Goal: Task Accomplishment & Management: Complete application form

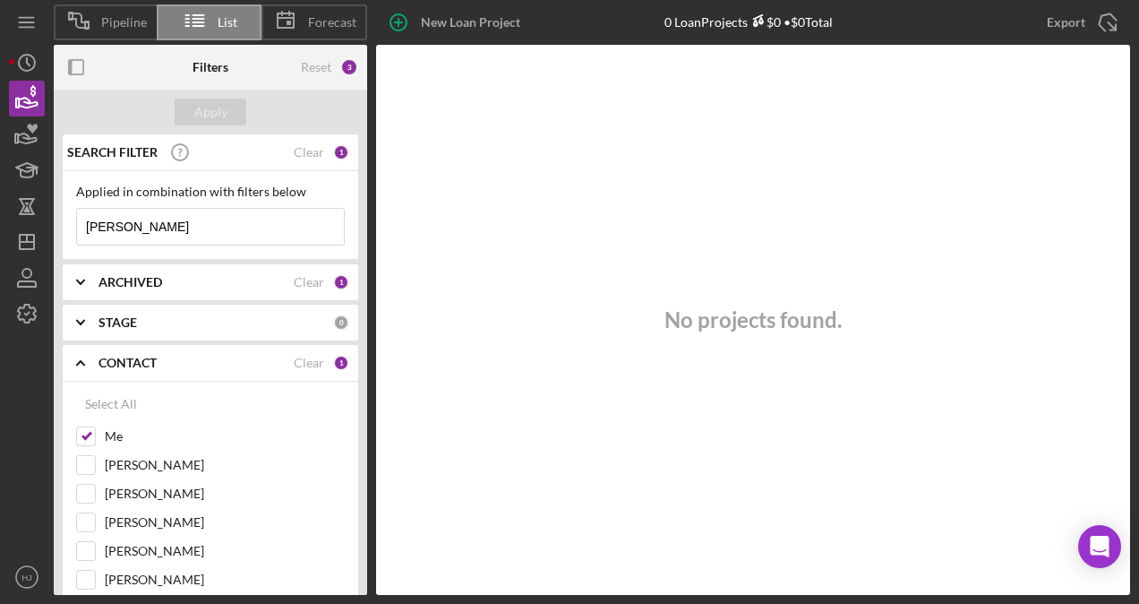
click at [4, 61] on div "Pipeline List Forecast New Loan Project 0 Loan Projects $0 • $0 Total [PERSON_N…" at bounding box center [569, 302] width 1139 height 604
click at [13, 63] on icon "Icon/History" at bounding box center [26, 62] width 45 height 45
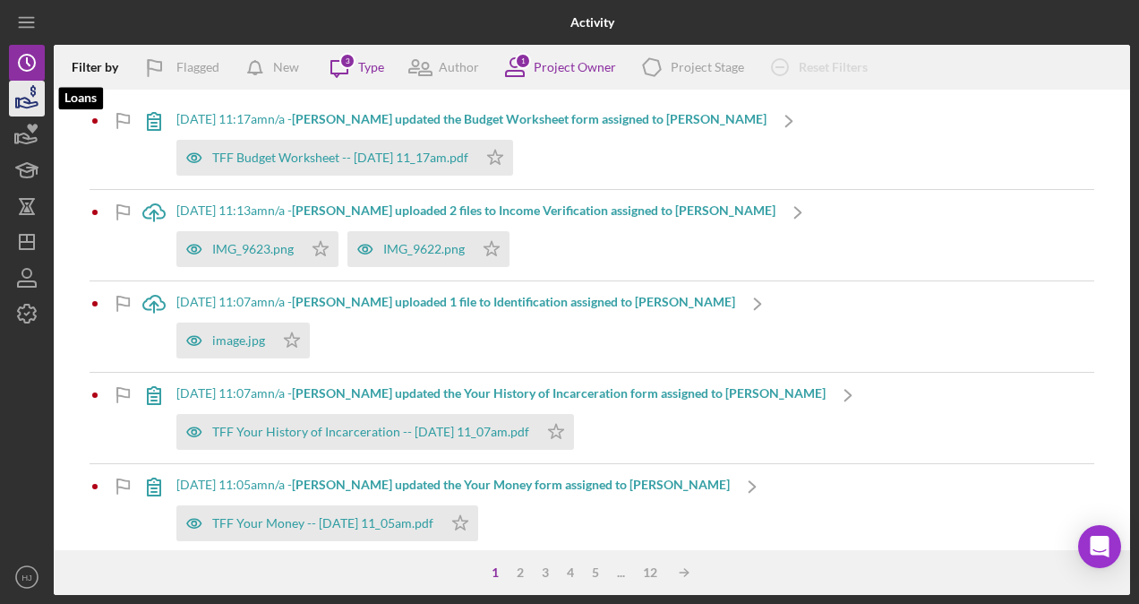
click at [30, 106] on icon "button" at bounding box center [28, 103] width 19 height 10
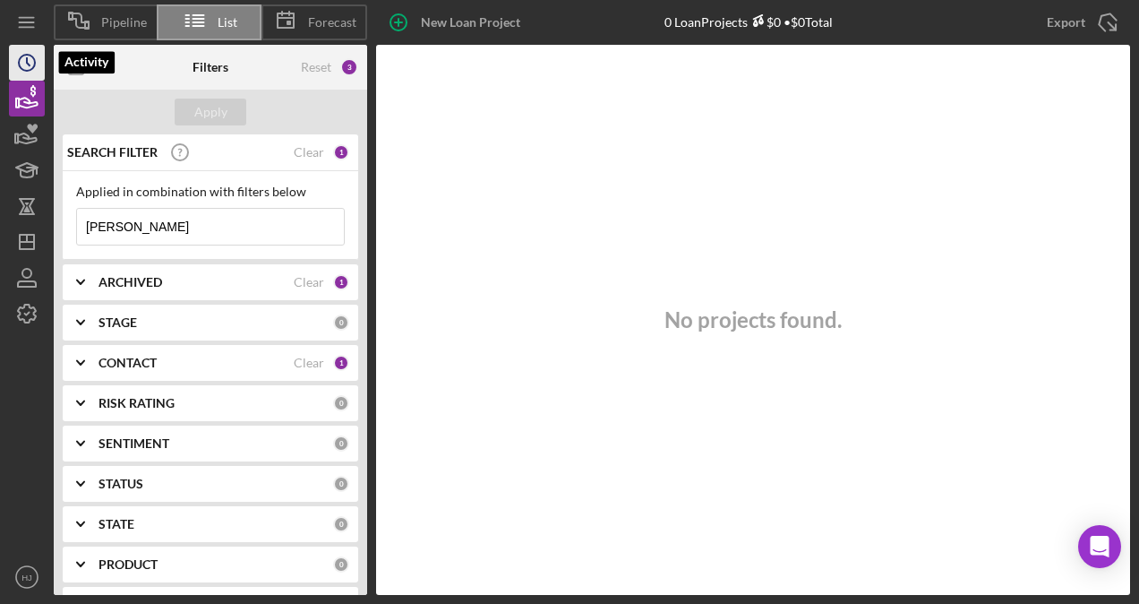
click at [32, 68] on circle "button" at bounding box center [27, 63] width 16 height 16
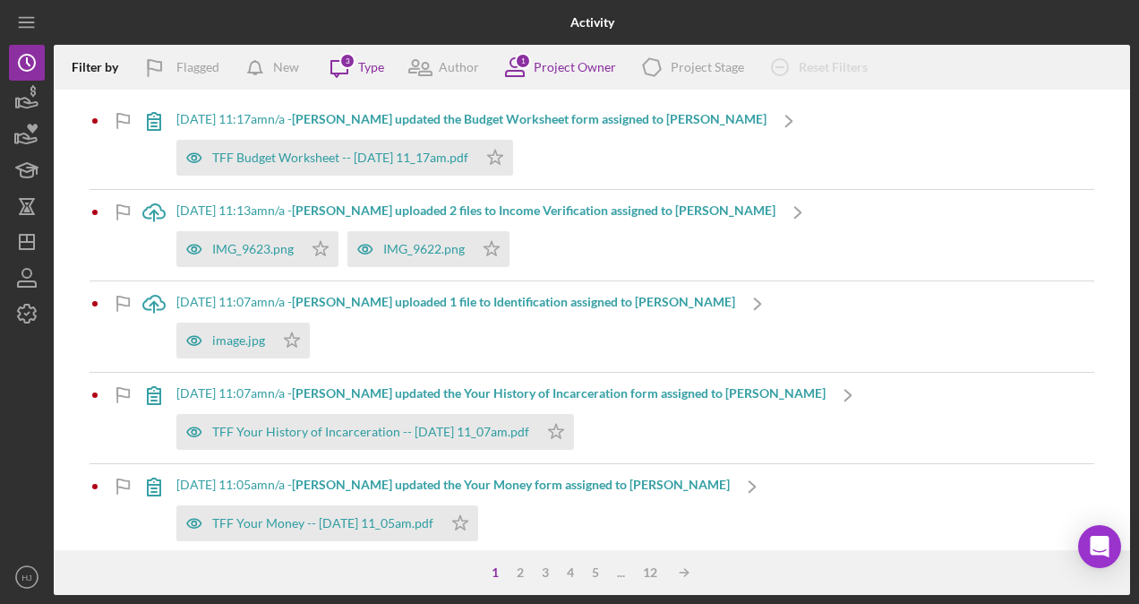
click at [361, 125] on b "[PERSON_NAME] updated the Budget Worksheet form assigned to [PERSON_NAME]" at bounding box center [529, 118] width 475 height 15
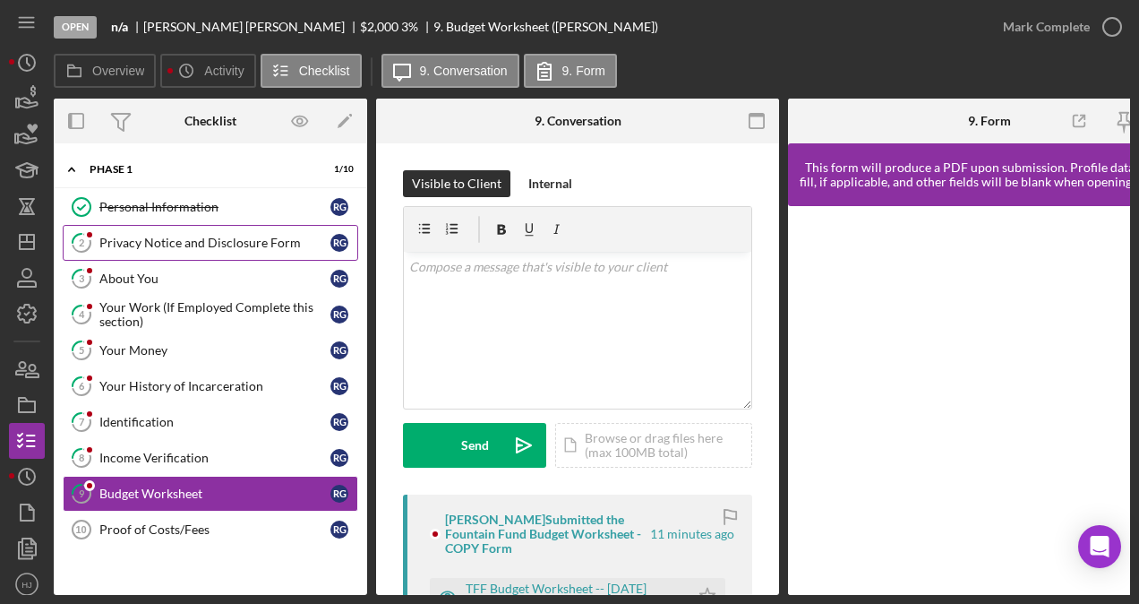
click at [169, 242] on div "Privacy Notice and Disclosure Form" at bounding box center [214, 243] width 231 height 14
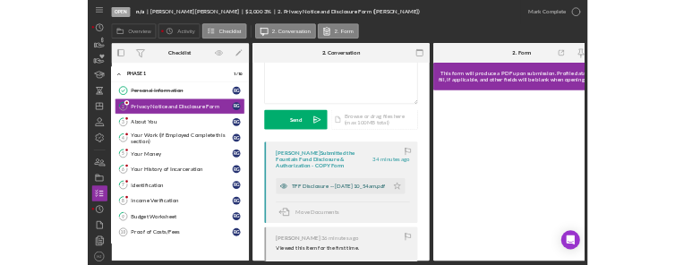
scroll to position [179, 0]
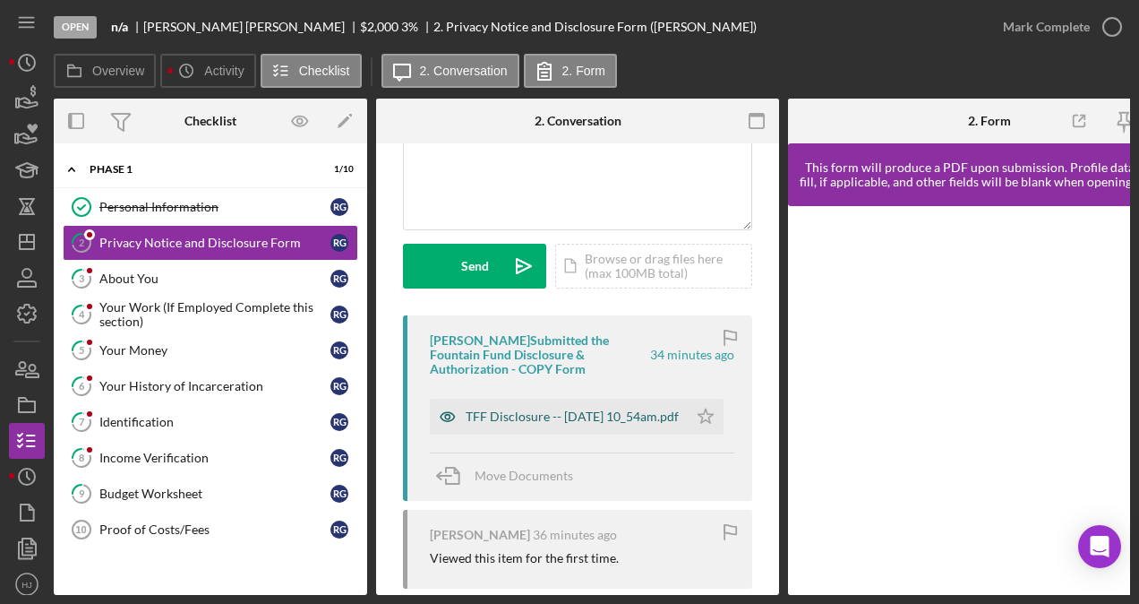
click at [506, 424] on div "TFF Disclosure -- [DATE] 10_54am.pdf" at bounding box center [572, 416] width 213 height 14
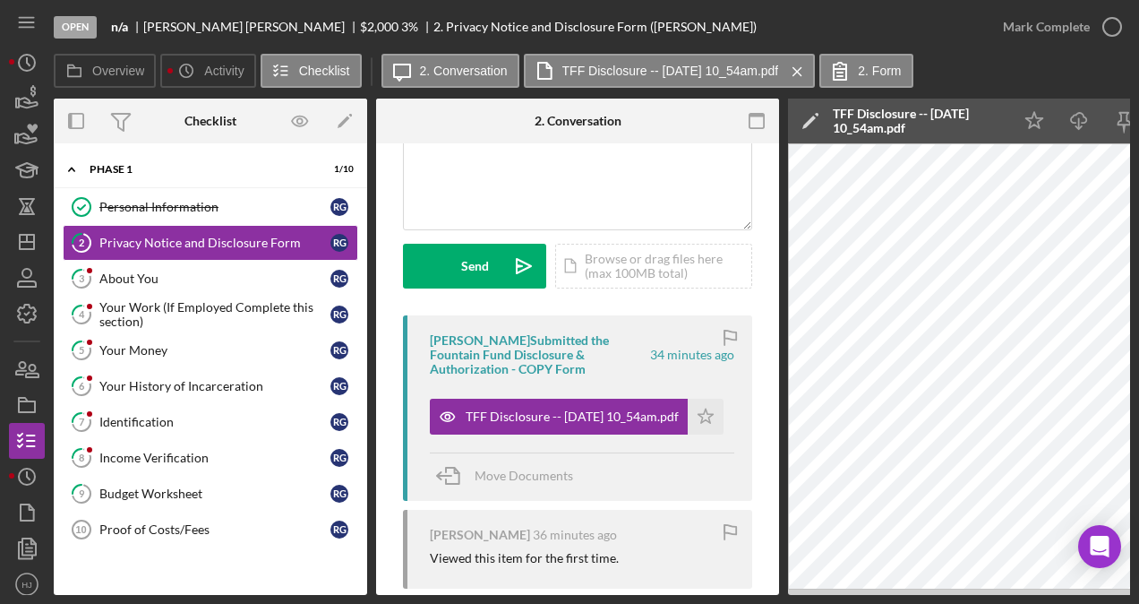
drag, startPoint x: 688, startPoint y: 597, endPoint x: 735, endPoint y: 597, distance: 47.5
click at [735, 597] on div "Open n/a [PERSON_NAME] $2,000 $2,000 3 % 2. Privacy Notice and Disclosure Form …" at bounding box center [569, 302] width 1139 height 604
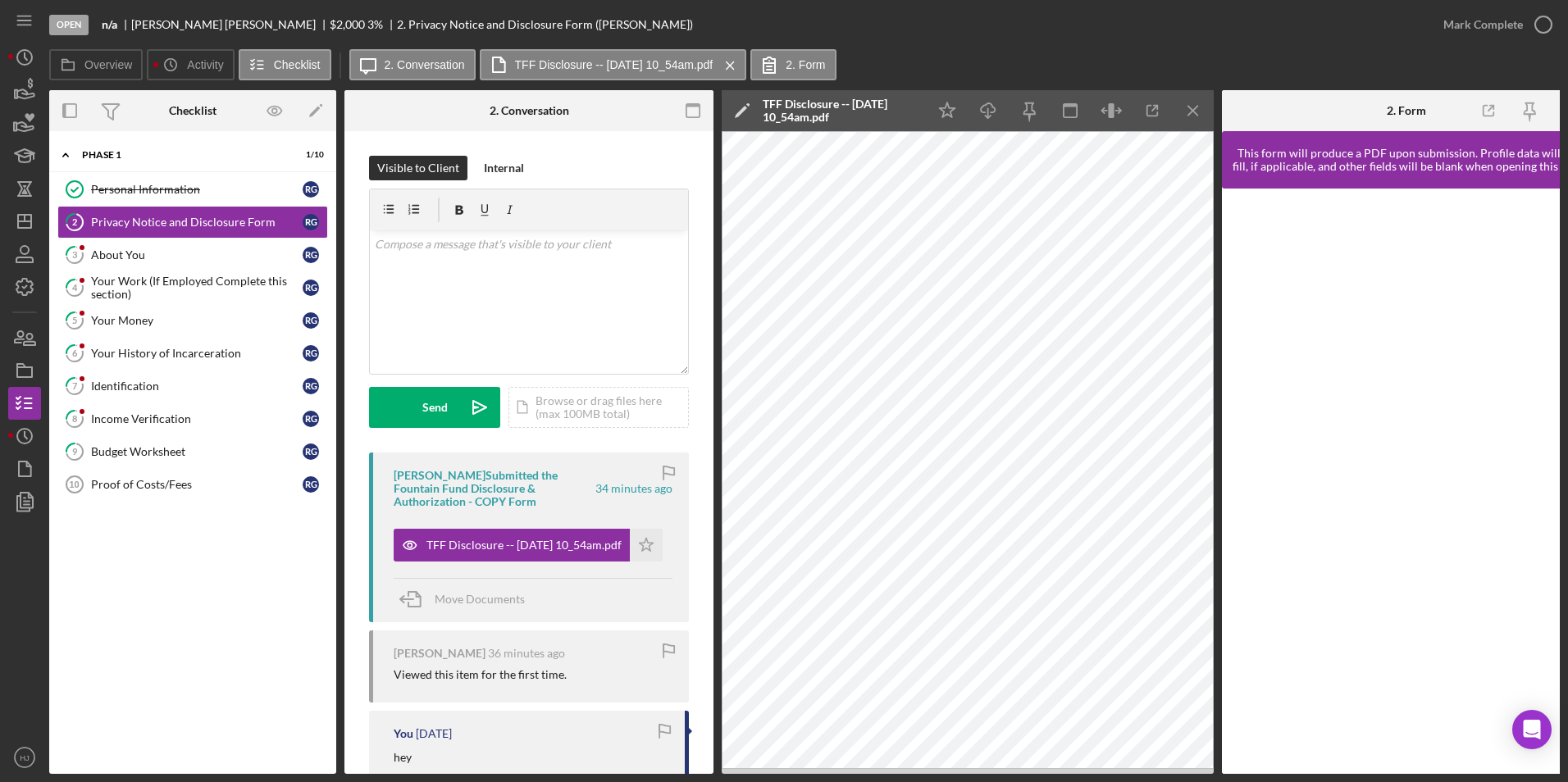
scroll to position [0, 31]
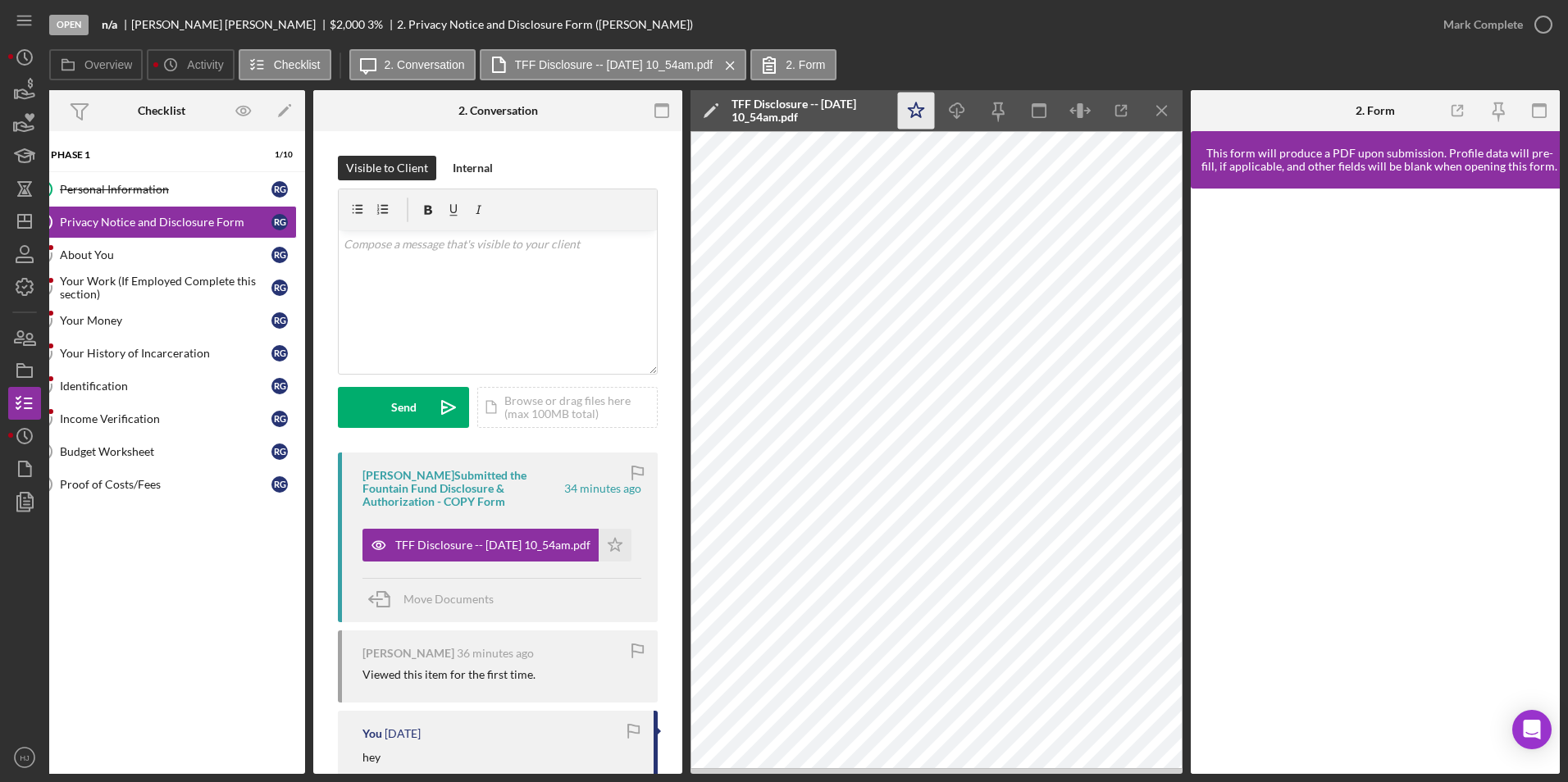
click at [915, 113] on icon "Icon/Star" at bounding box center [916, 111] width 37 height 37
click at [1042, 27] on div "Mark Complete" at bounding box center [1482, 25] width 80 height 33
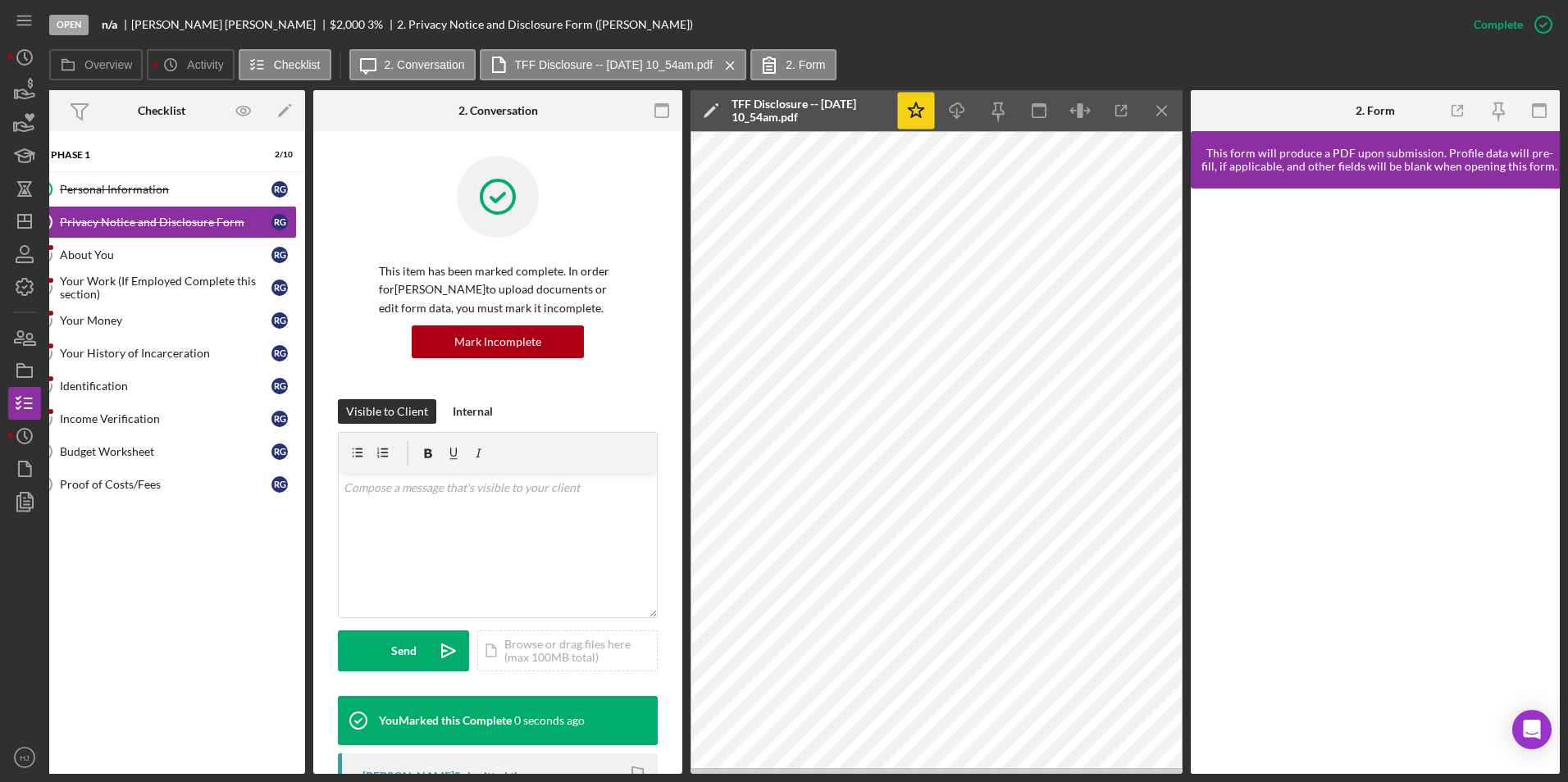
scroll to position [0, 0]
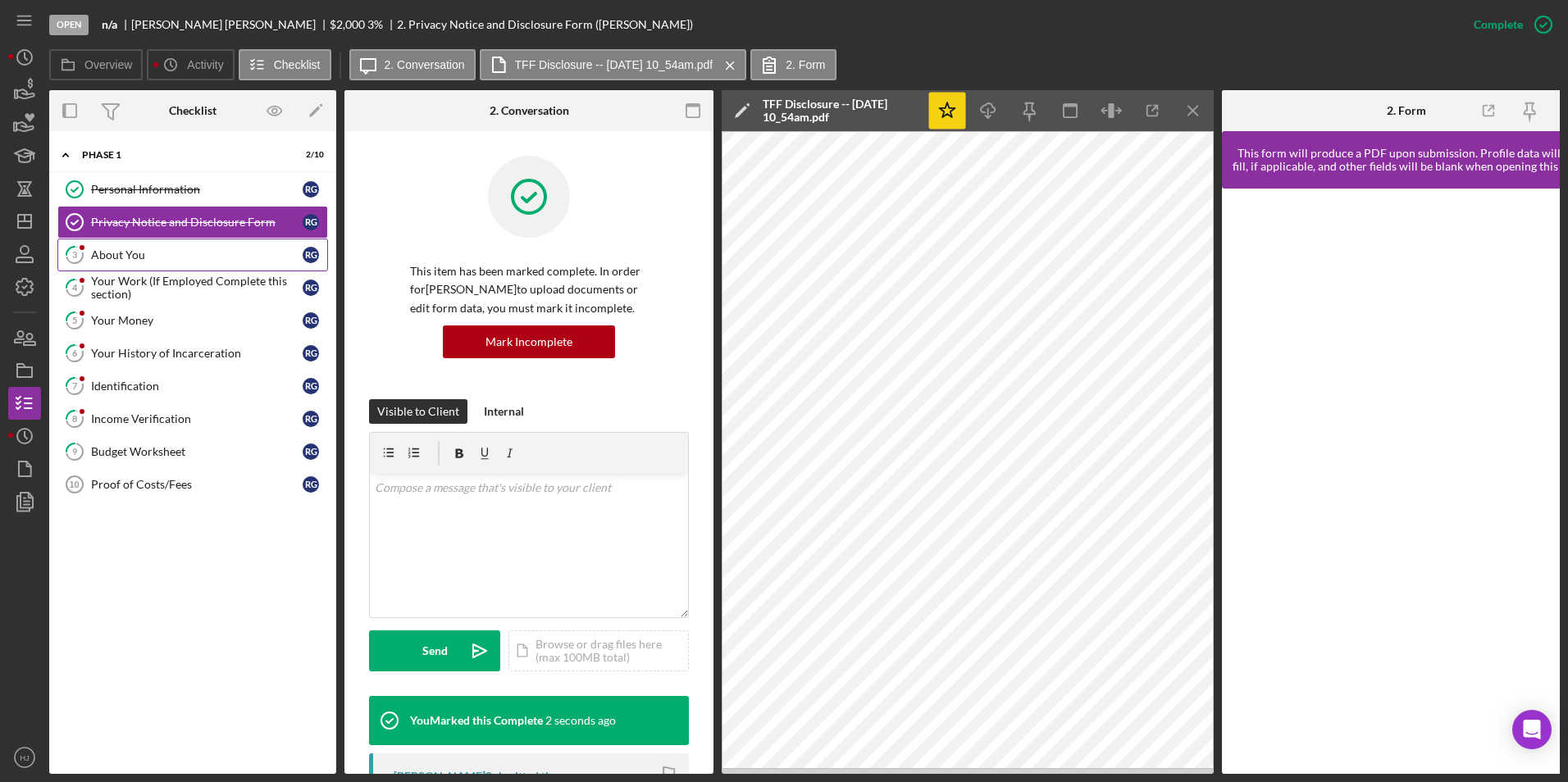
click at [129, 259] on div "About You" at bounding box center [196, 255] width 211 height 13
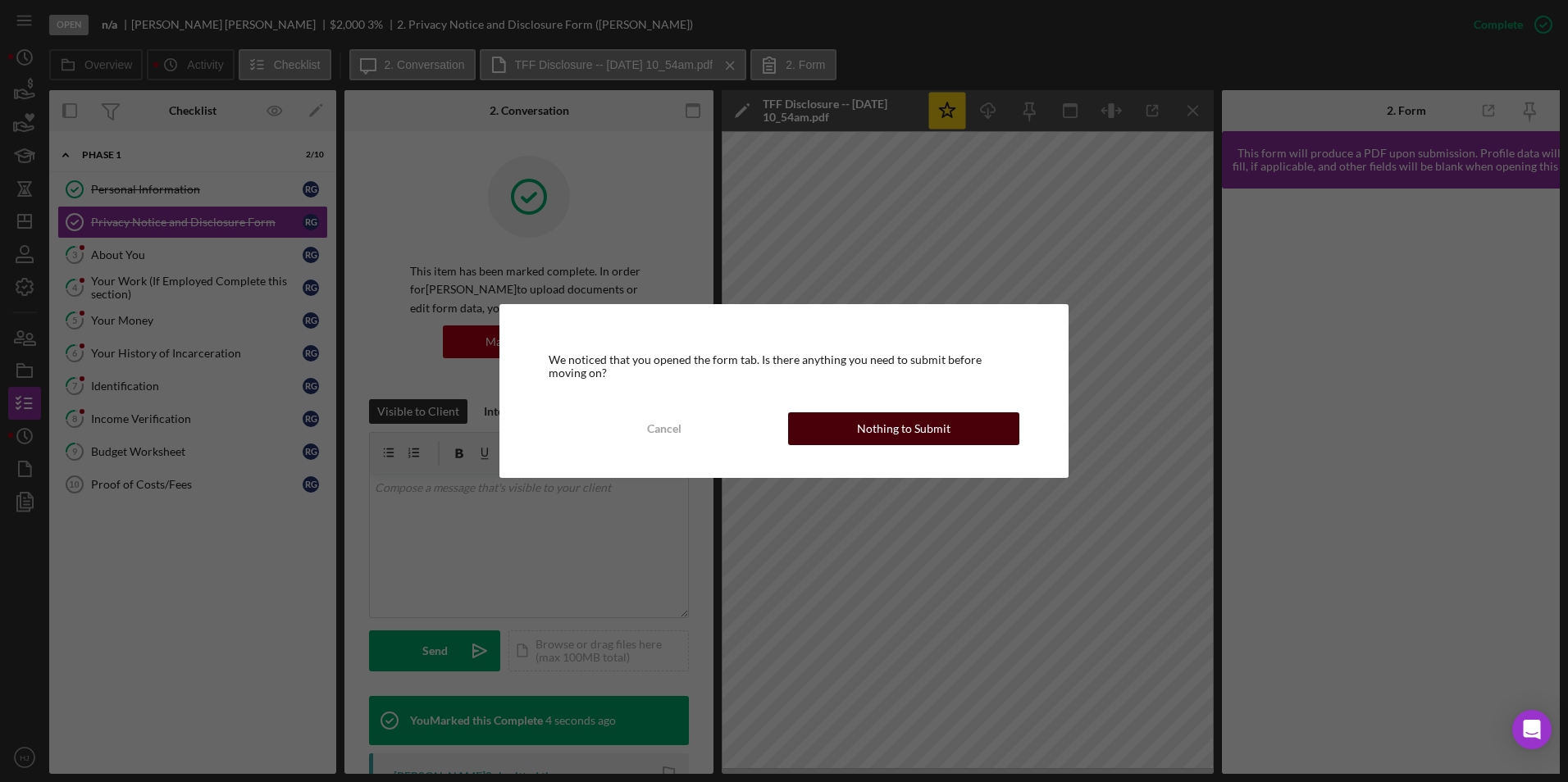
click at [947, 429] on button "Nothing to Submit" at bounding box center [903, 429] width 232 height 33
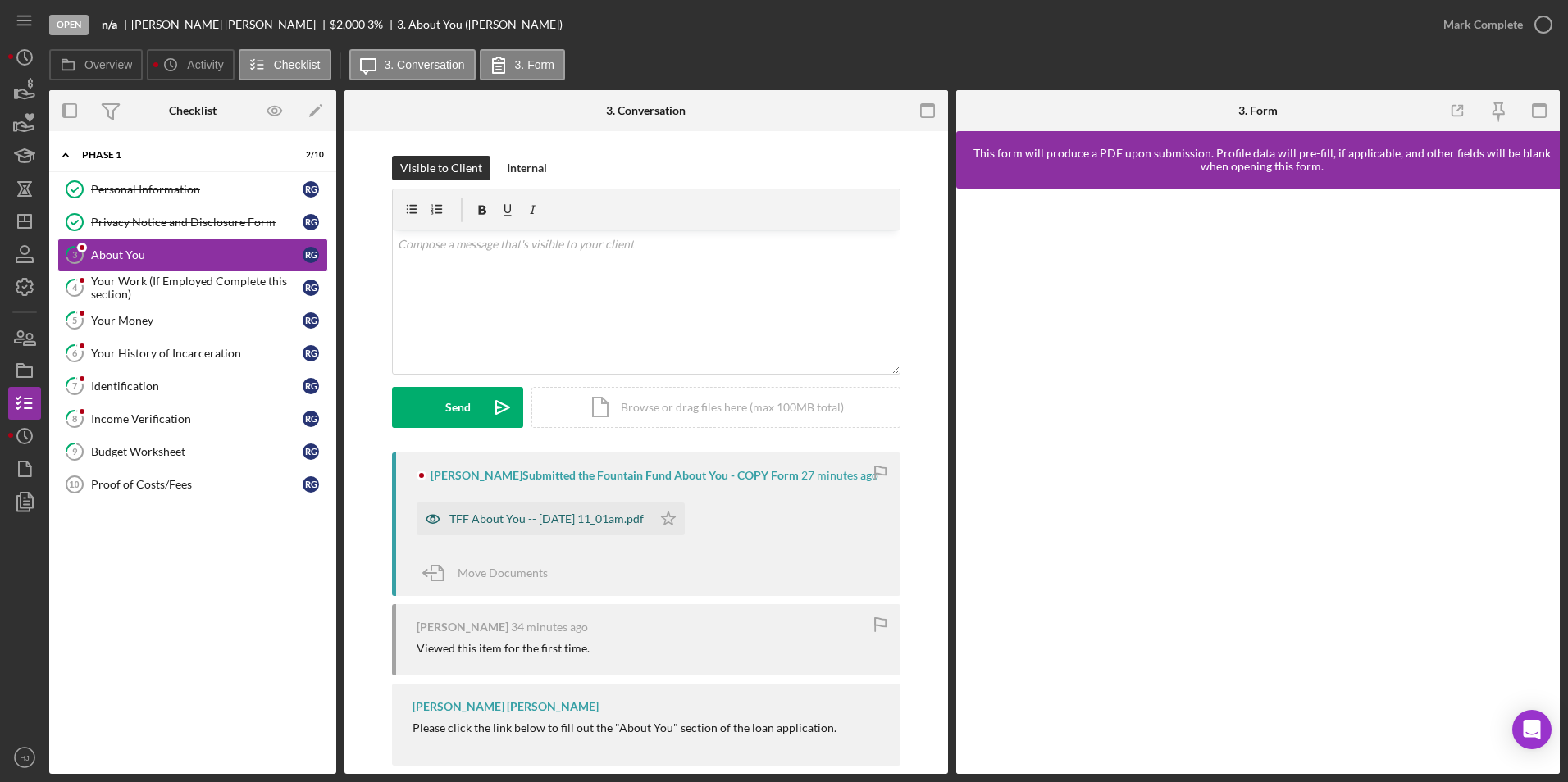
click at [622, 513] on div "TFF About You -- [DATE] 11_01am.pdf" at bounding box center [546, 519] width 194 height 13
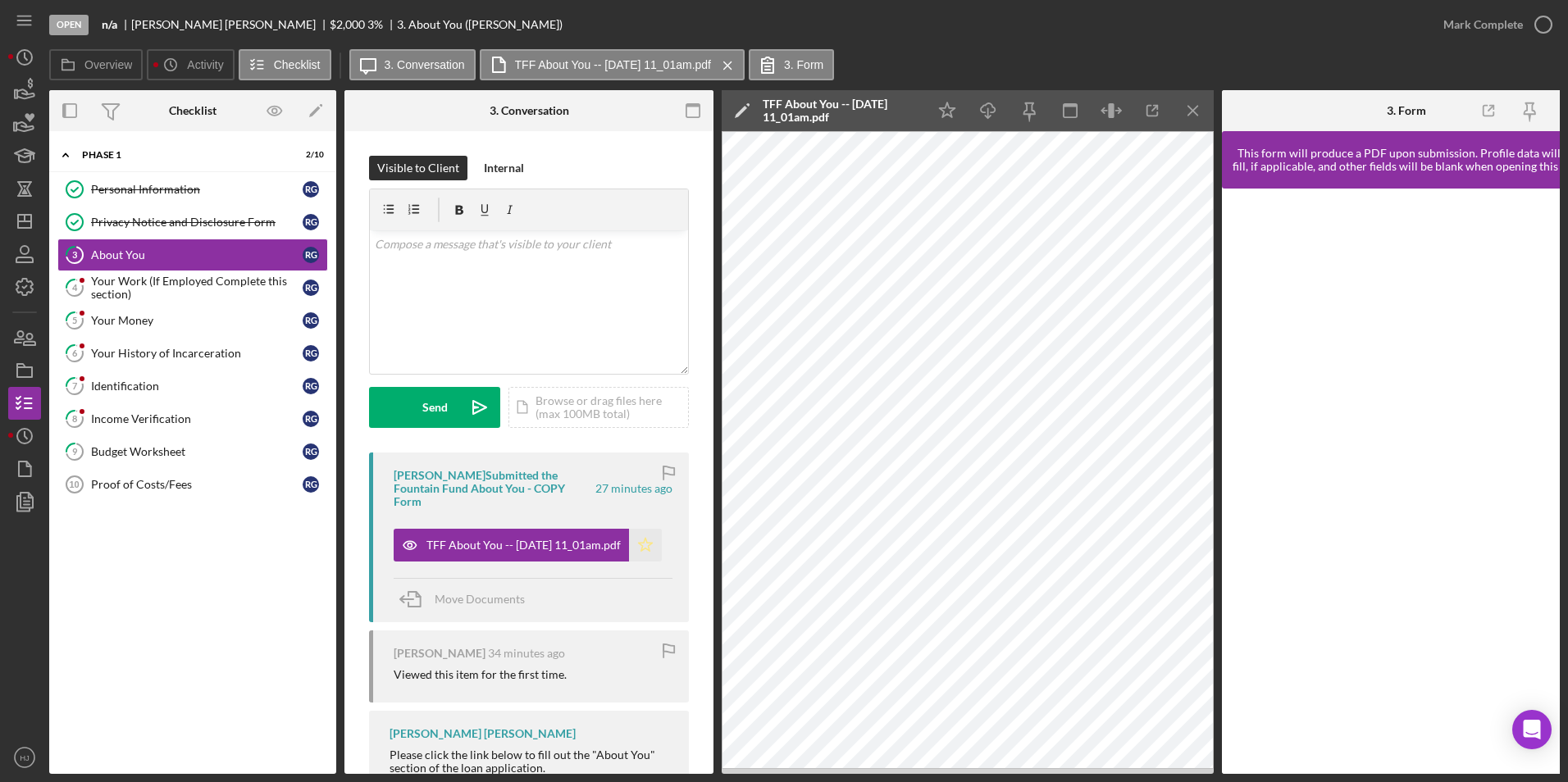
click at [651, 541] on icon "Icon/Star" at bounding box center [645, 546] width 33 height 33
click at [1042, 21] on icon "button" at bounding box center [1542, 24] width 41 height 41
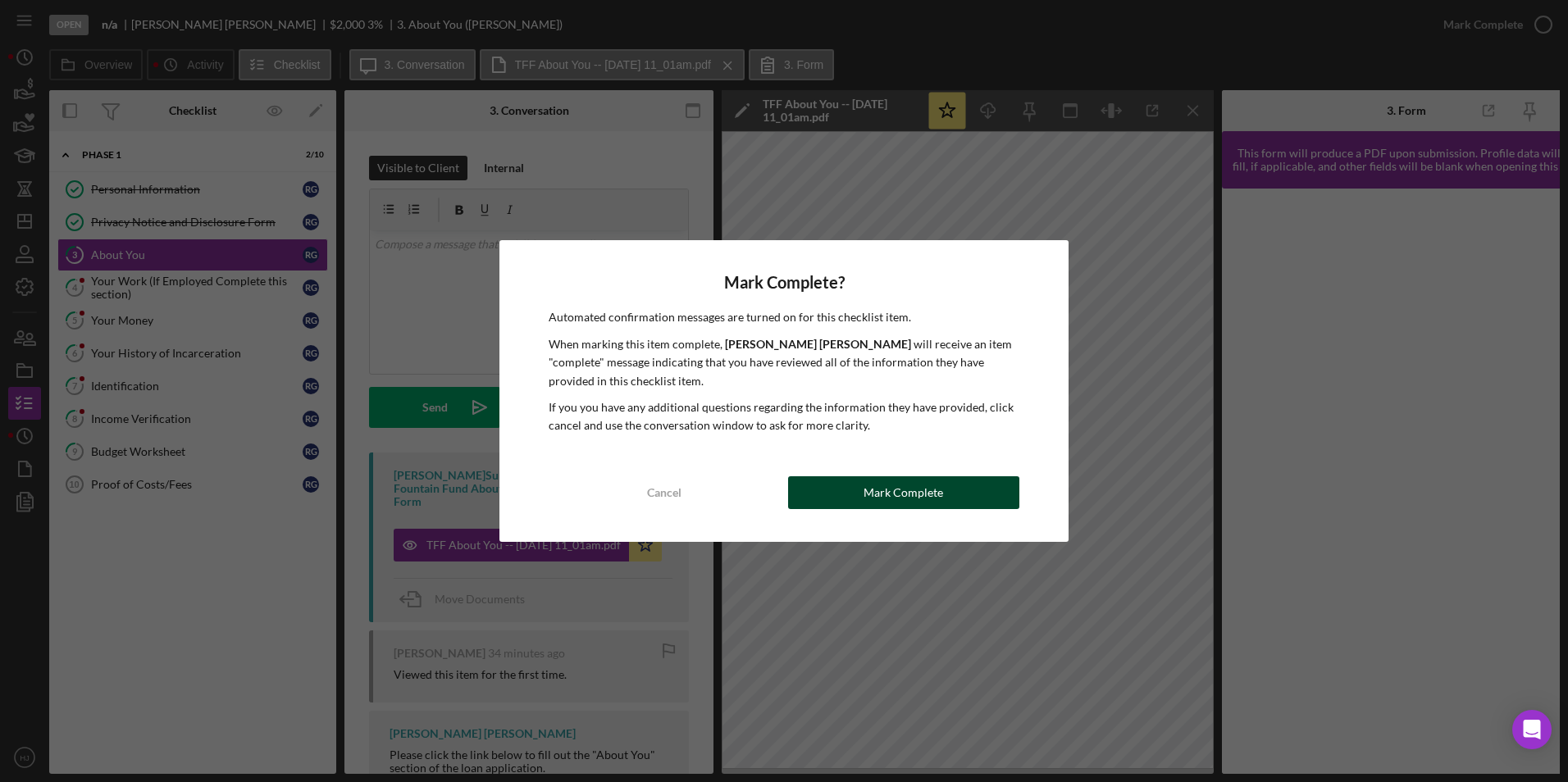
click at [888, 494] on div "Mark Complete" at bounding box center [903, 493] width 80 height 33
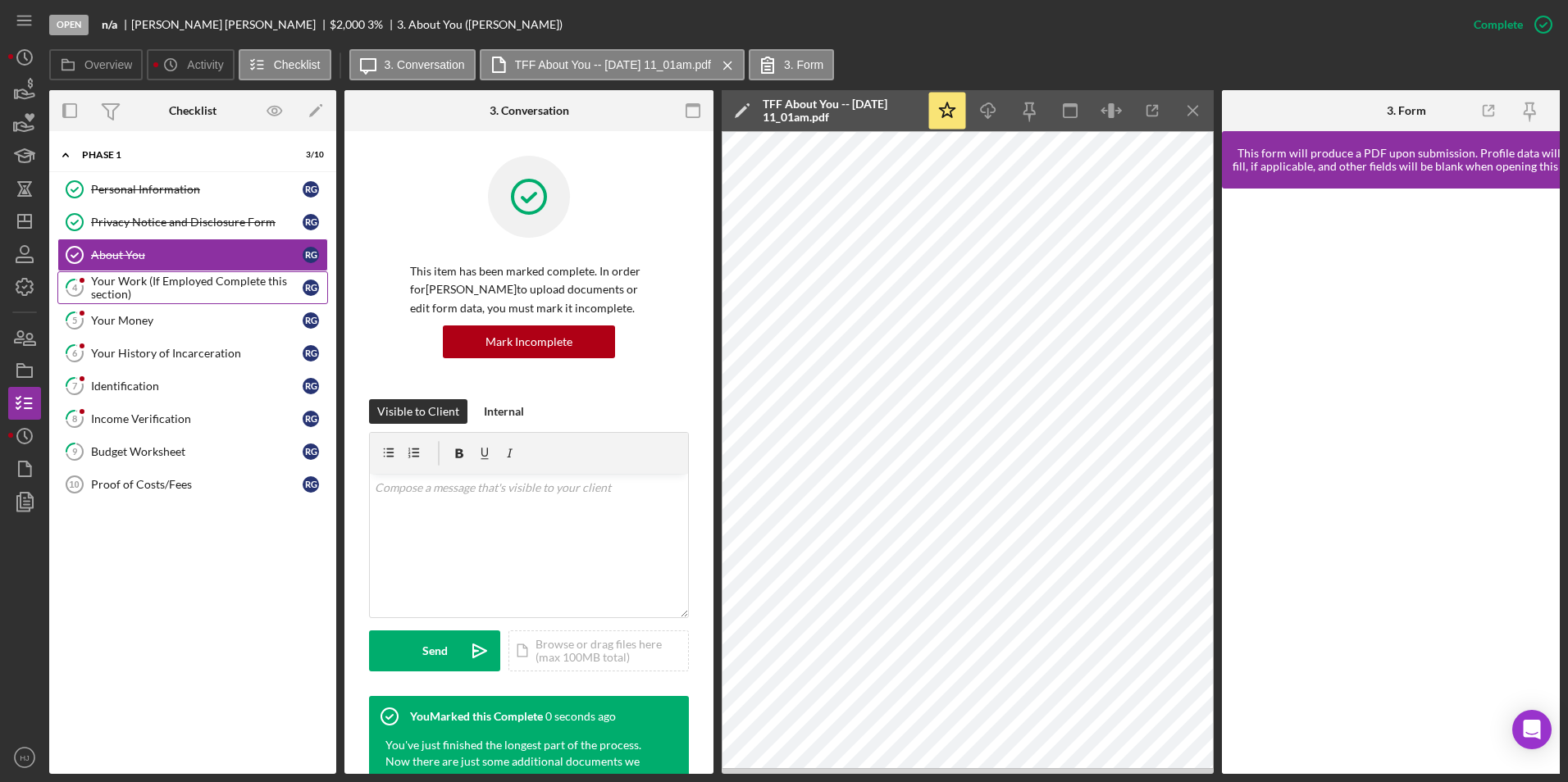
click at [113, 286] on div "Your Work (If Employed Complete this section)" at bounding box center [196, 288] width 211 height 27
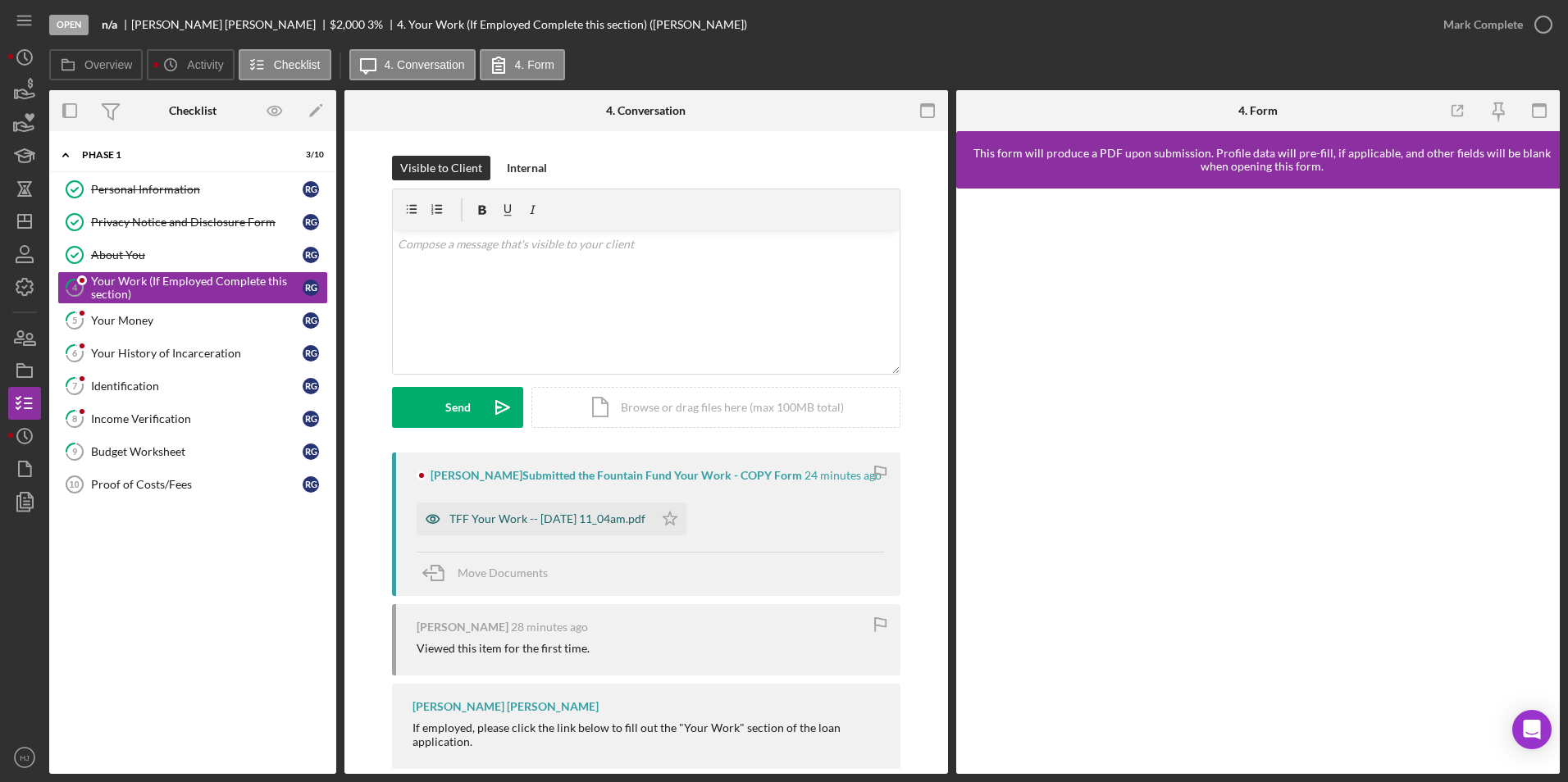
click at [507, 531] on div "TFF Your Work -- [DATE] 11_04am.pdf" at bounding box center [535, 519] width 237 height 33
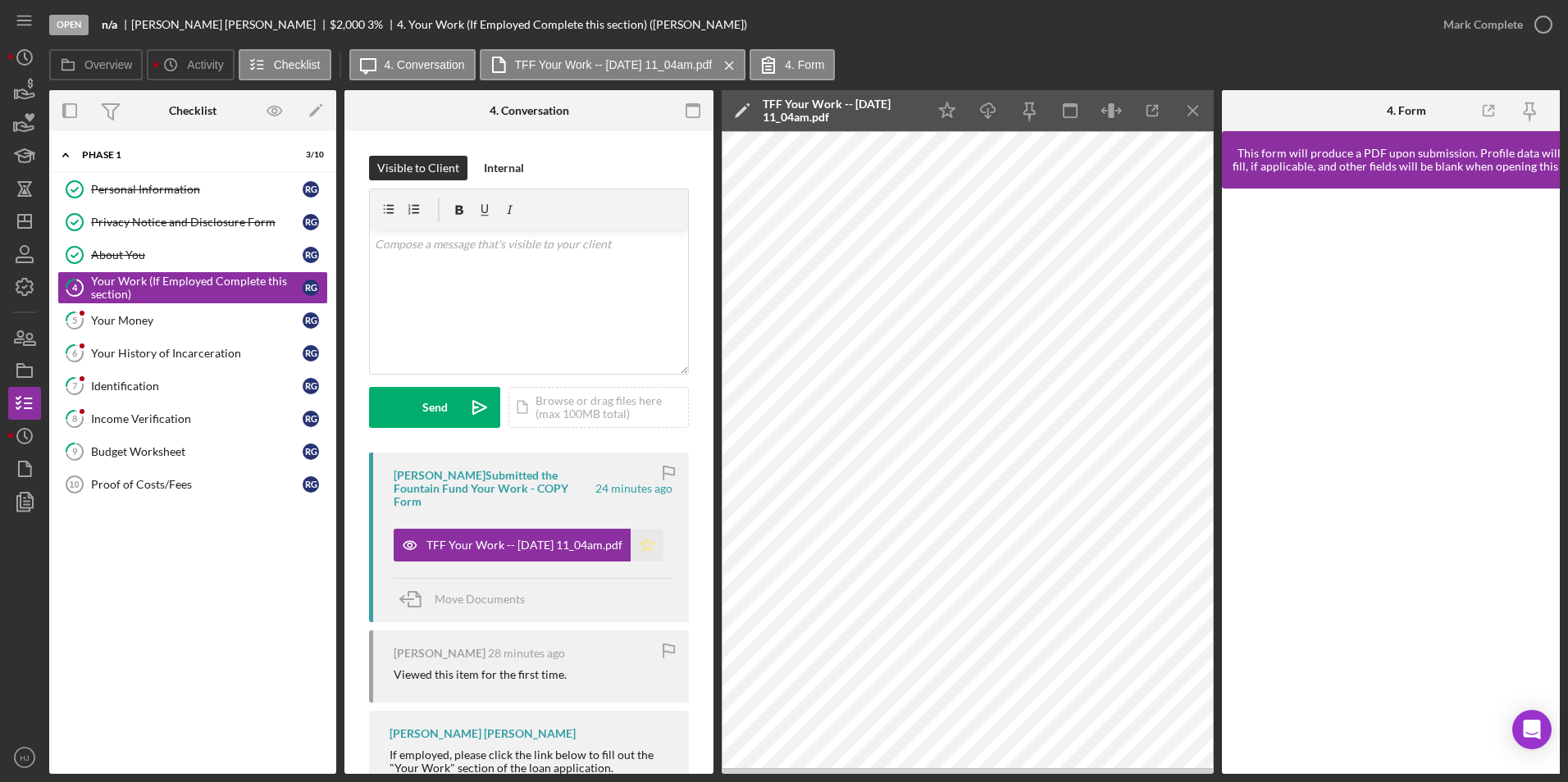
click at [637, 538] on icon "Icon/Star" at bounding box center [647, 546] width 33 height 33
click at [1042, 19] on icon "button" at bounding box center [1542, 24] width 41 height 41
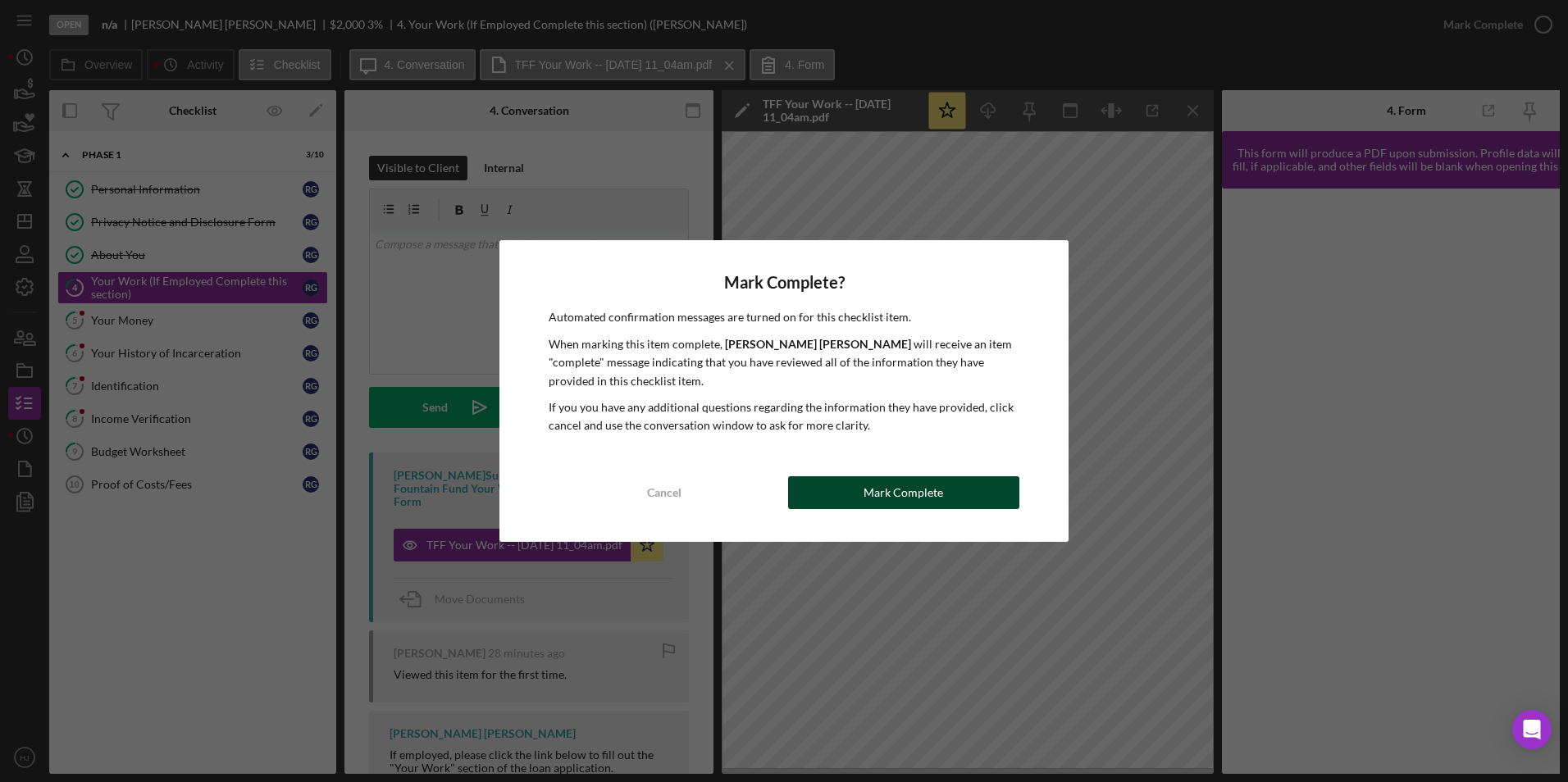
click at [909, 494] on div "Mark Complete" at bounding box center [903, 493] width 80 height 33
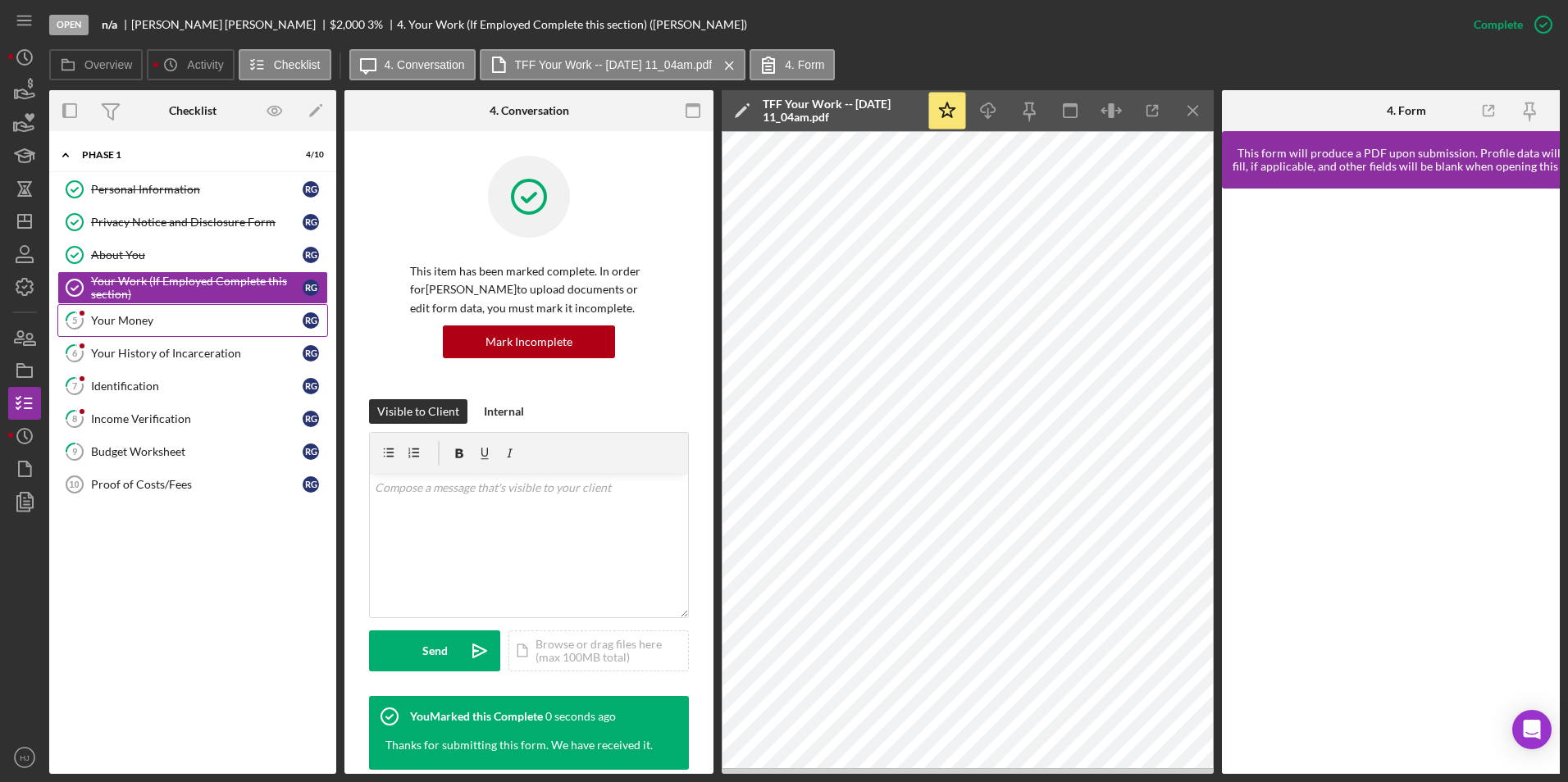
click at [120, 317] on div "Your Money" at bounding box center [196, 320] width 211 height 13
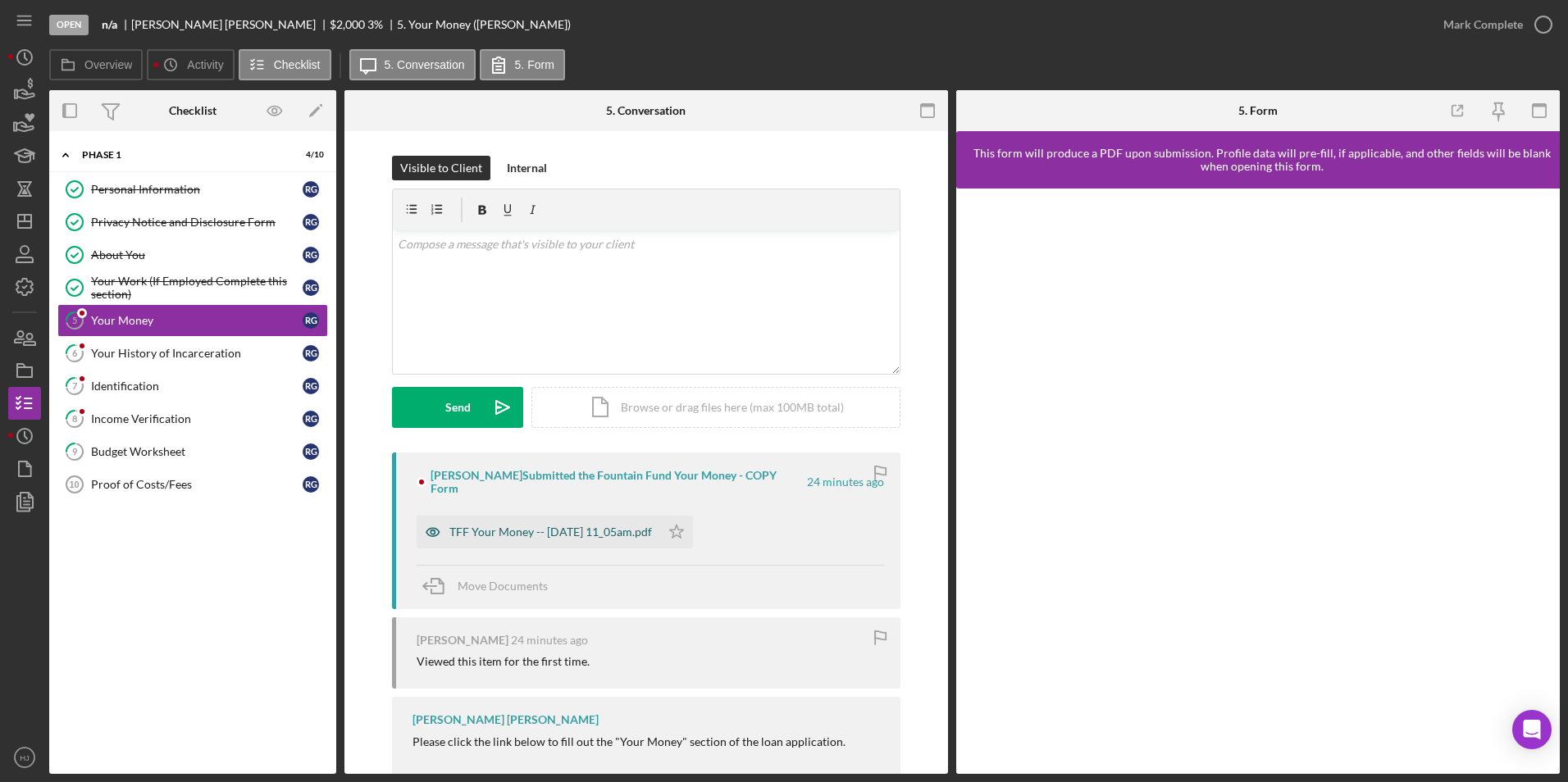
click at [562, 516] on div "TFF Your Money -- [DATE] 11_05am.pdf" at bounding box center [538, 532] width 243 height 33
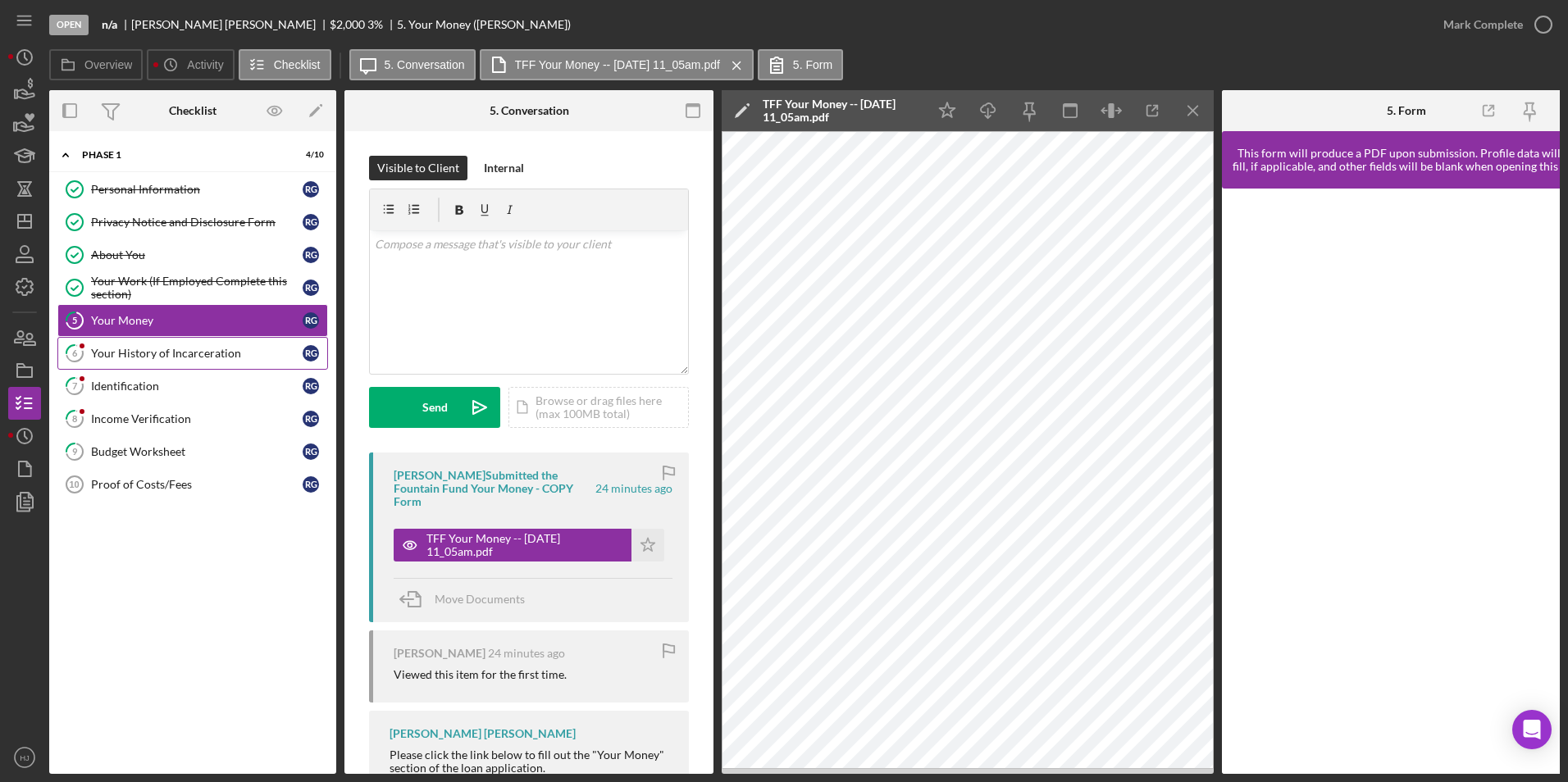
click at [200, 365] on link "6 Your History of Incarceration R G" at bounding box center [193, 353] width 271 height 33
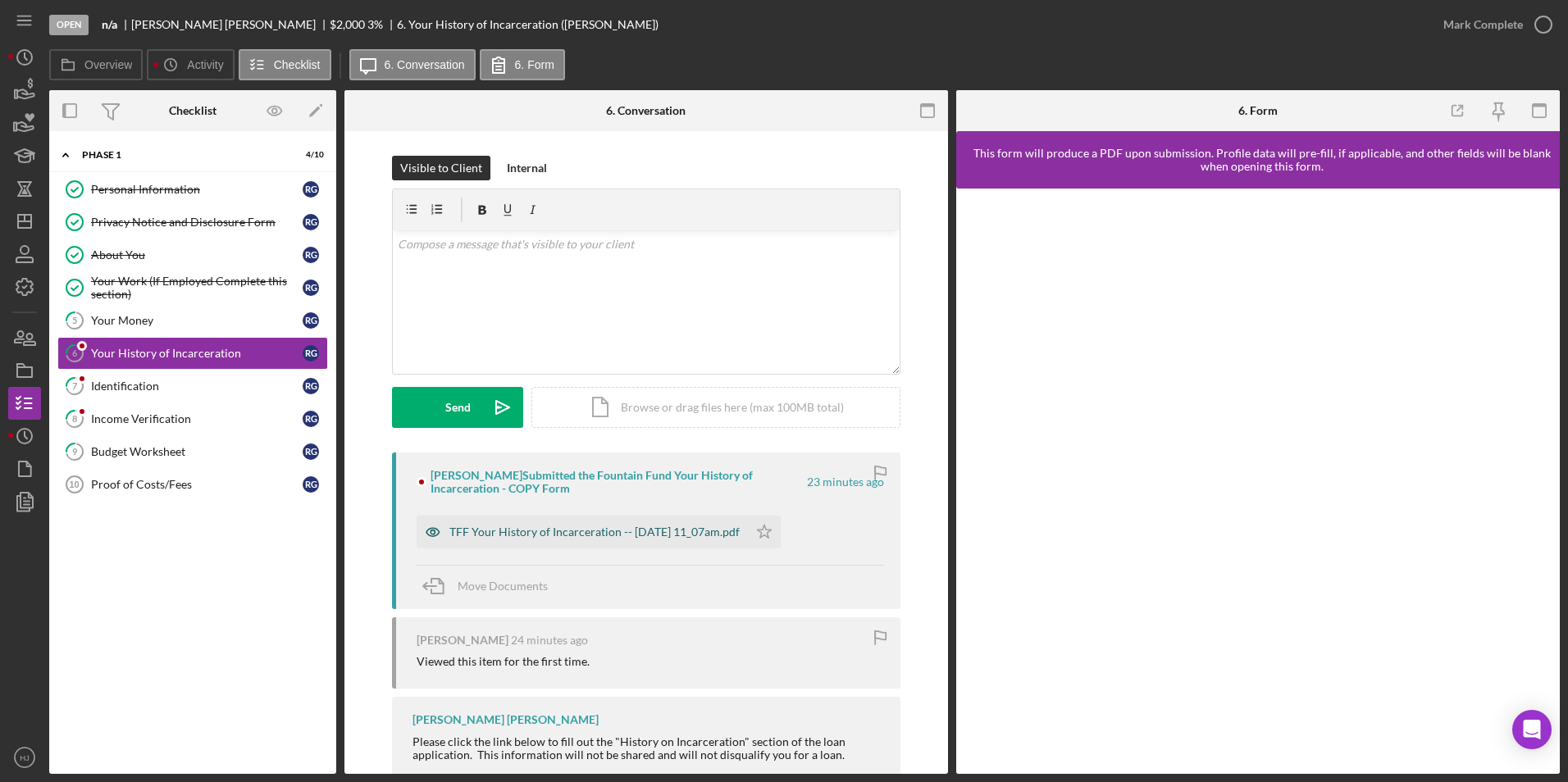
click at [546, 533] on div "TFF Your History of Incarceration -- [DATE] 11_07am.pdf" at bounding box center [594, 532] width 290 height 13
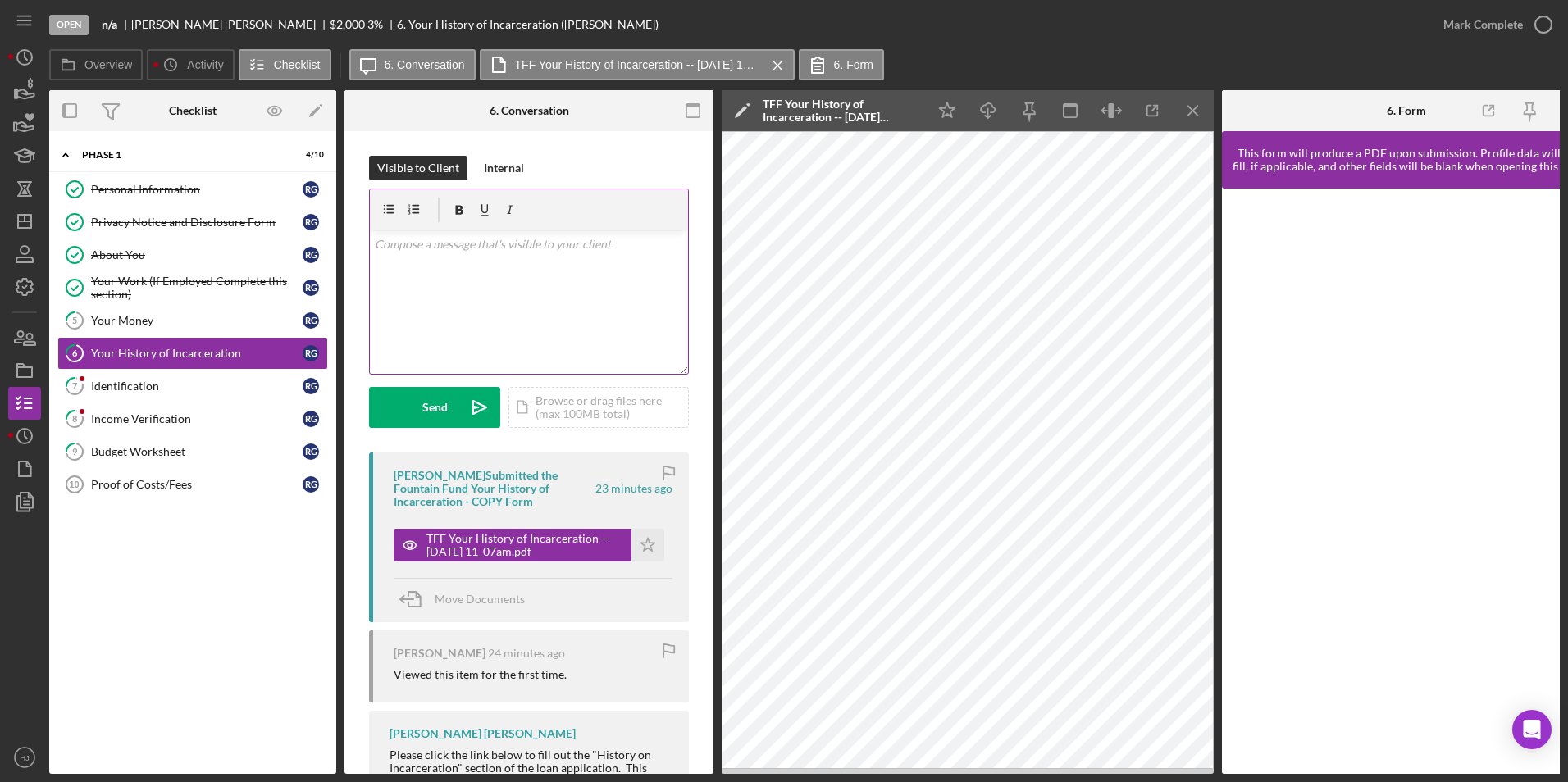
click at [476, 314] on div "v Color teal Color pink Remove color Add row above Add row below Add column bef…" at bounding box center [529, 302] width 319 height 144
click at [449, 405] on button "Send Icon/icon-invite-send" at bounding box center [434, 407] width 131 height 41
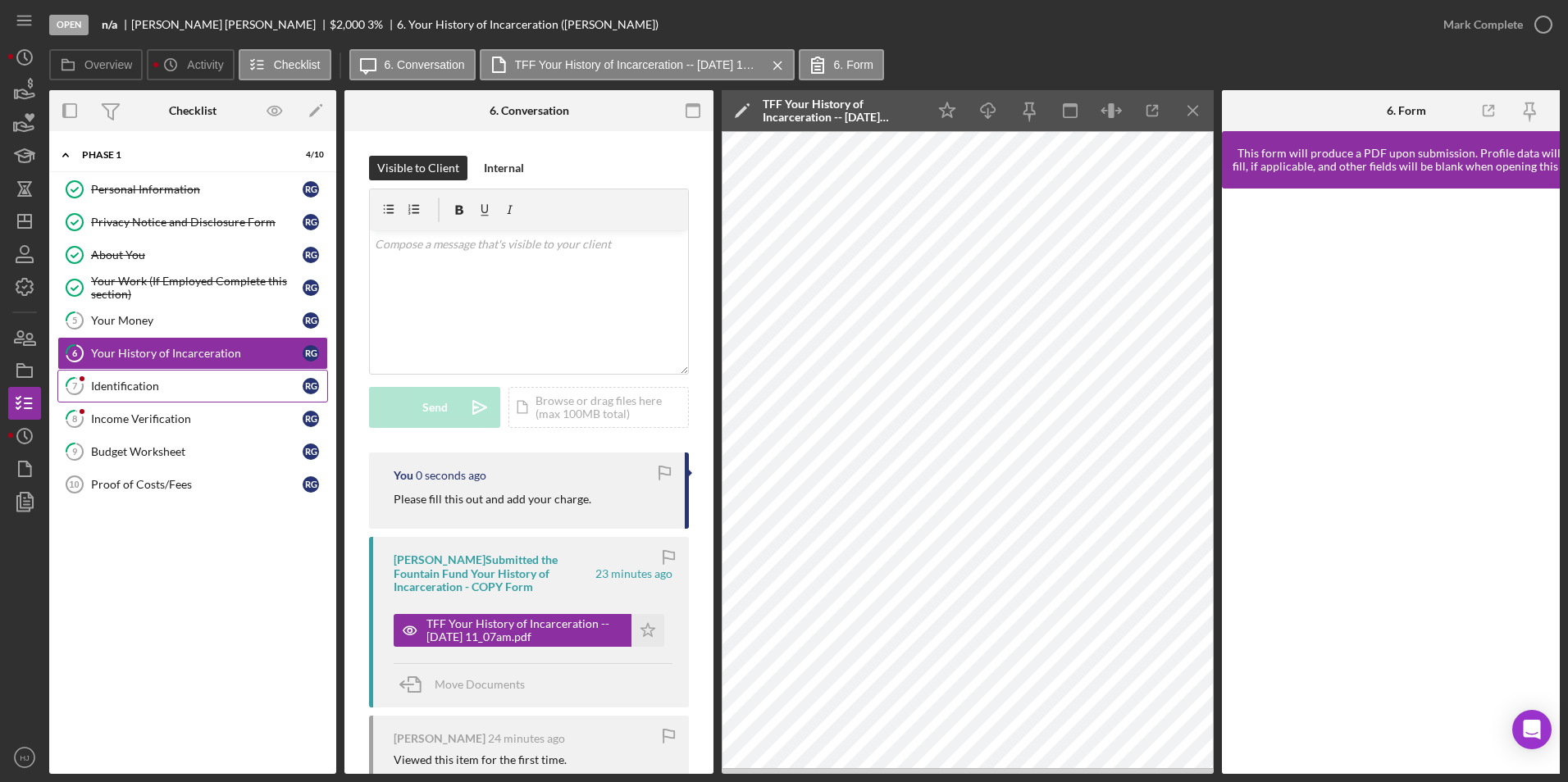
click at [132, 381] on div "Identification" at bounding box center [196, 386] width 211 height 13
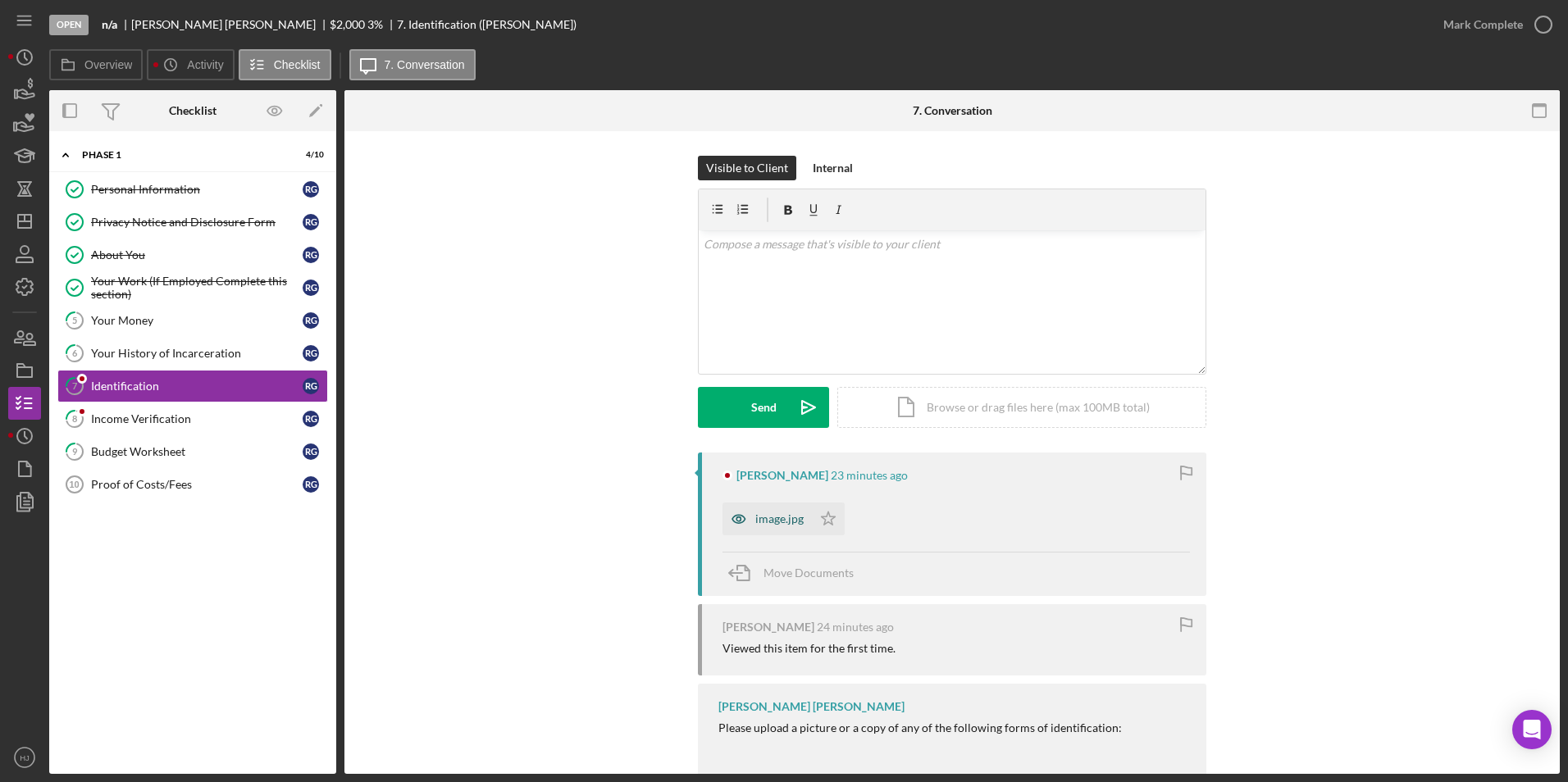
click at [776, 510] on div "image.jpg" at bounding box center [767, 519] width 90 height 33
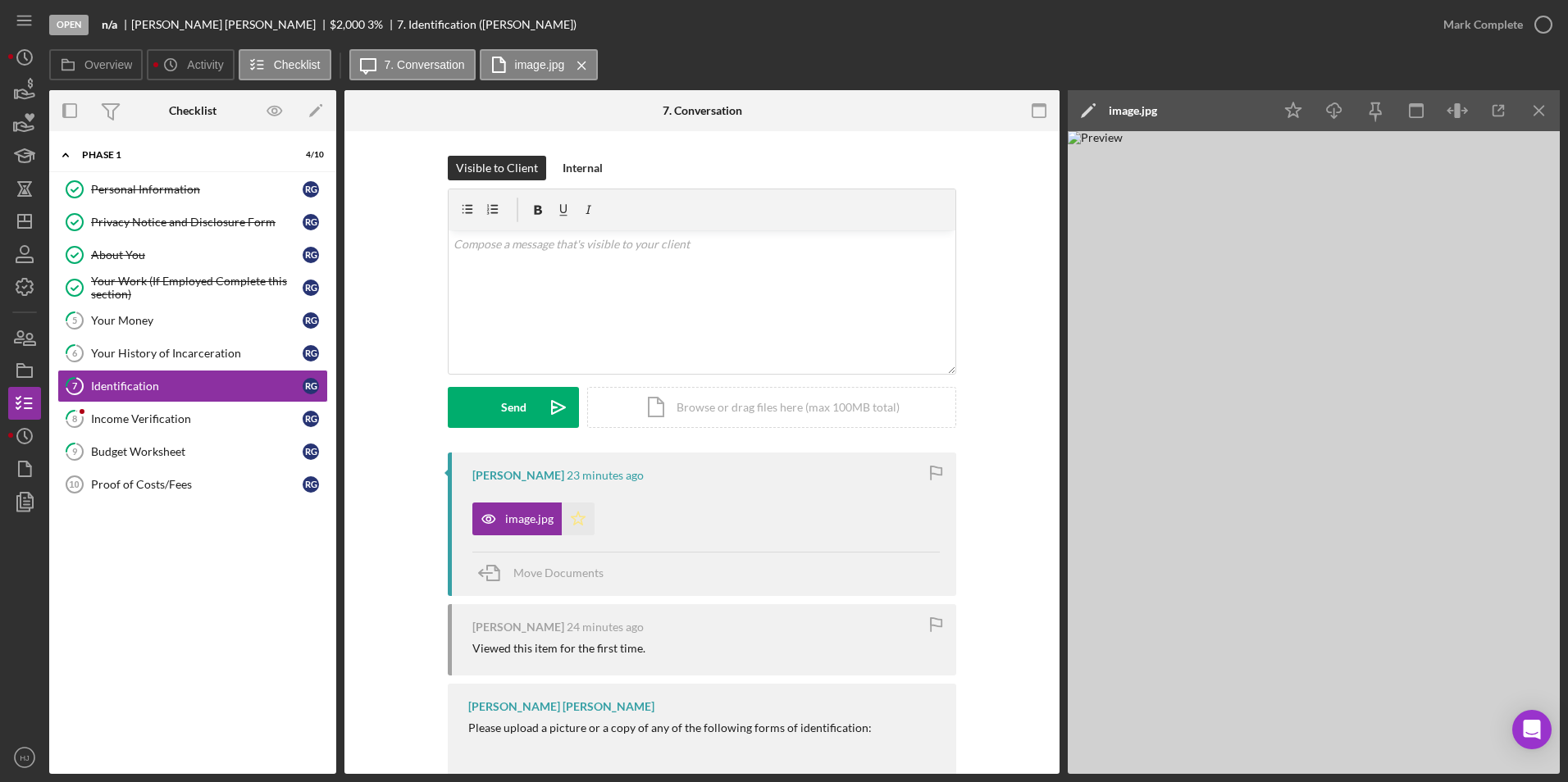
click at [581, 518] on icon "Icon/Star" at bounding box center [579, 519] width 33 height 33
click at [1042, 28] on div "Mark Complete" at bounding box center [1482, 25] width 80 height 33
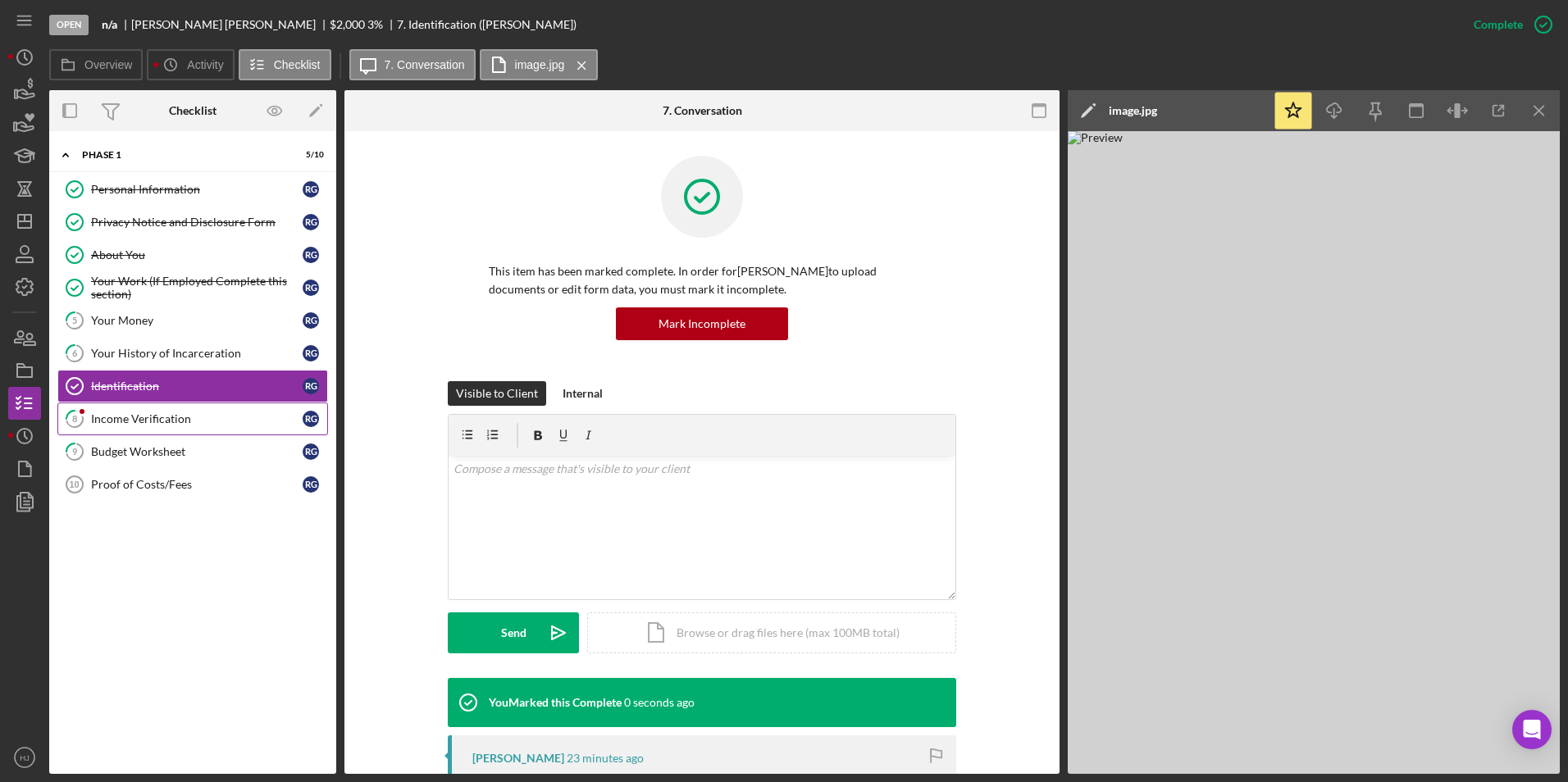
click at [126, 413] on div "Income Verification" at bounding box center [196, 419] width 211 height 13
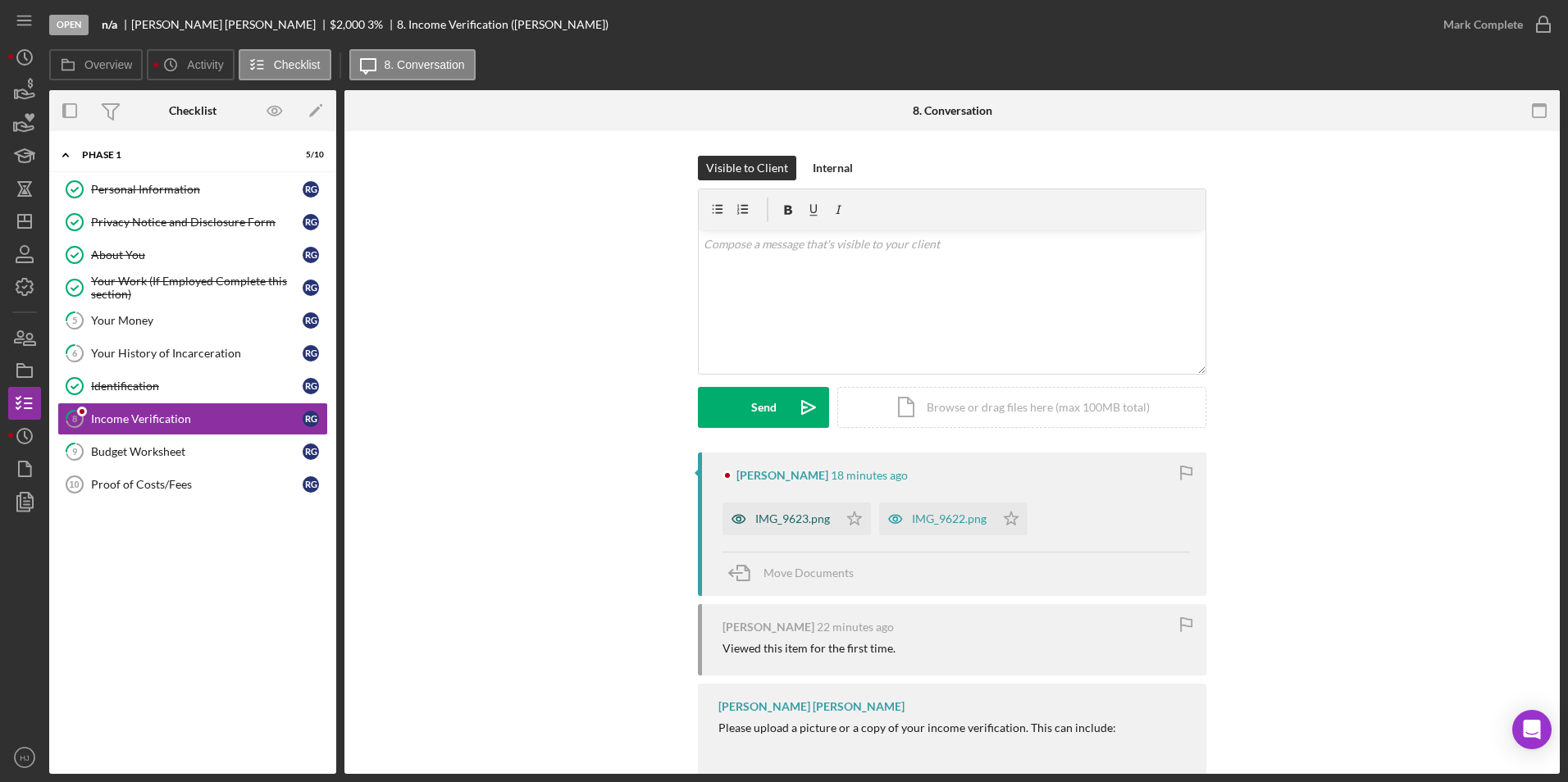
click at [778, 522] on div "IMG_9623.png" at bounding box center [793, 519] width 75 height 13
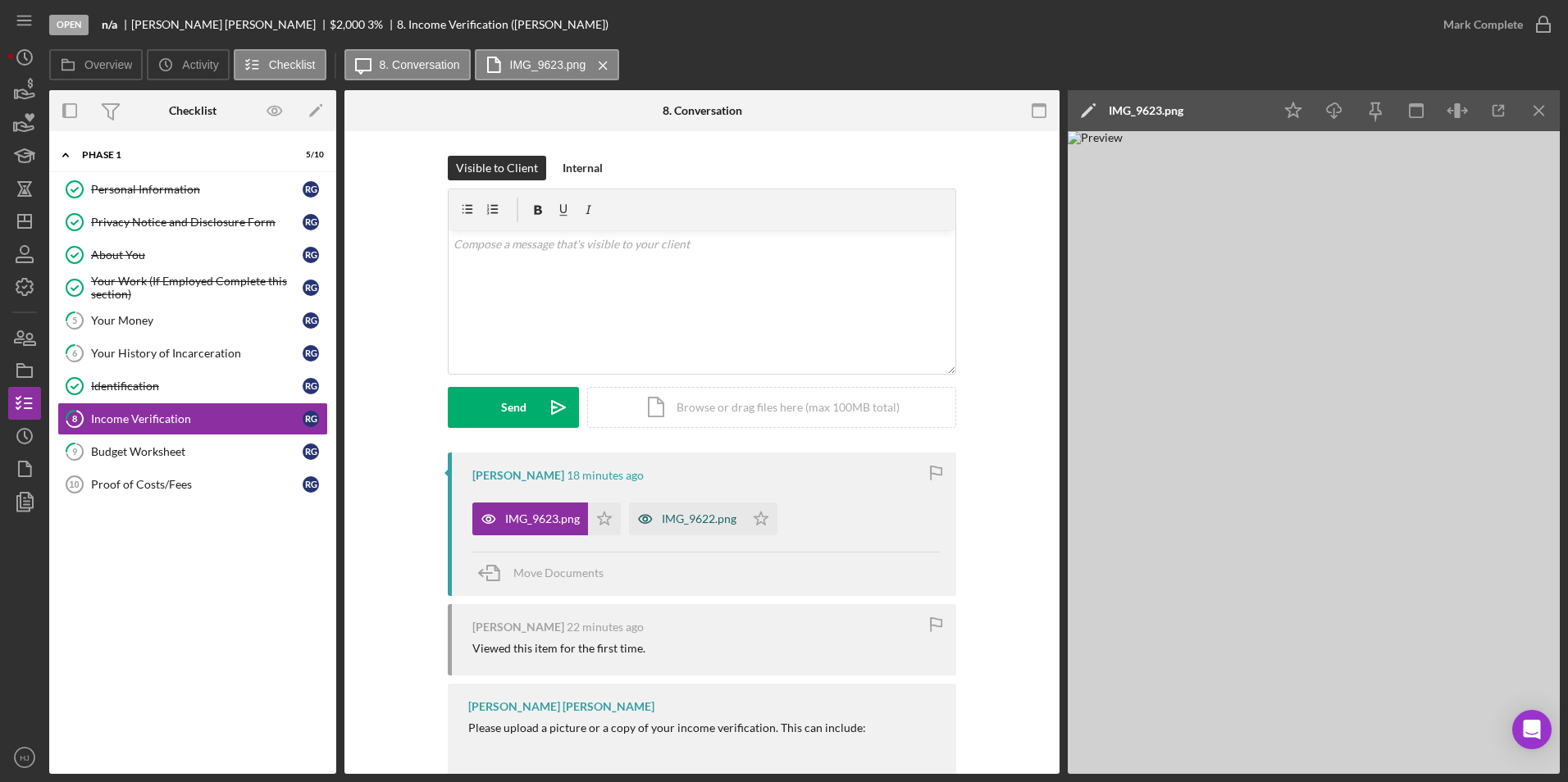
click at [676, 511] on div "IMG_9622.png" at bounding box center [687, 519] width 115 height 33
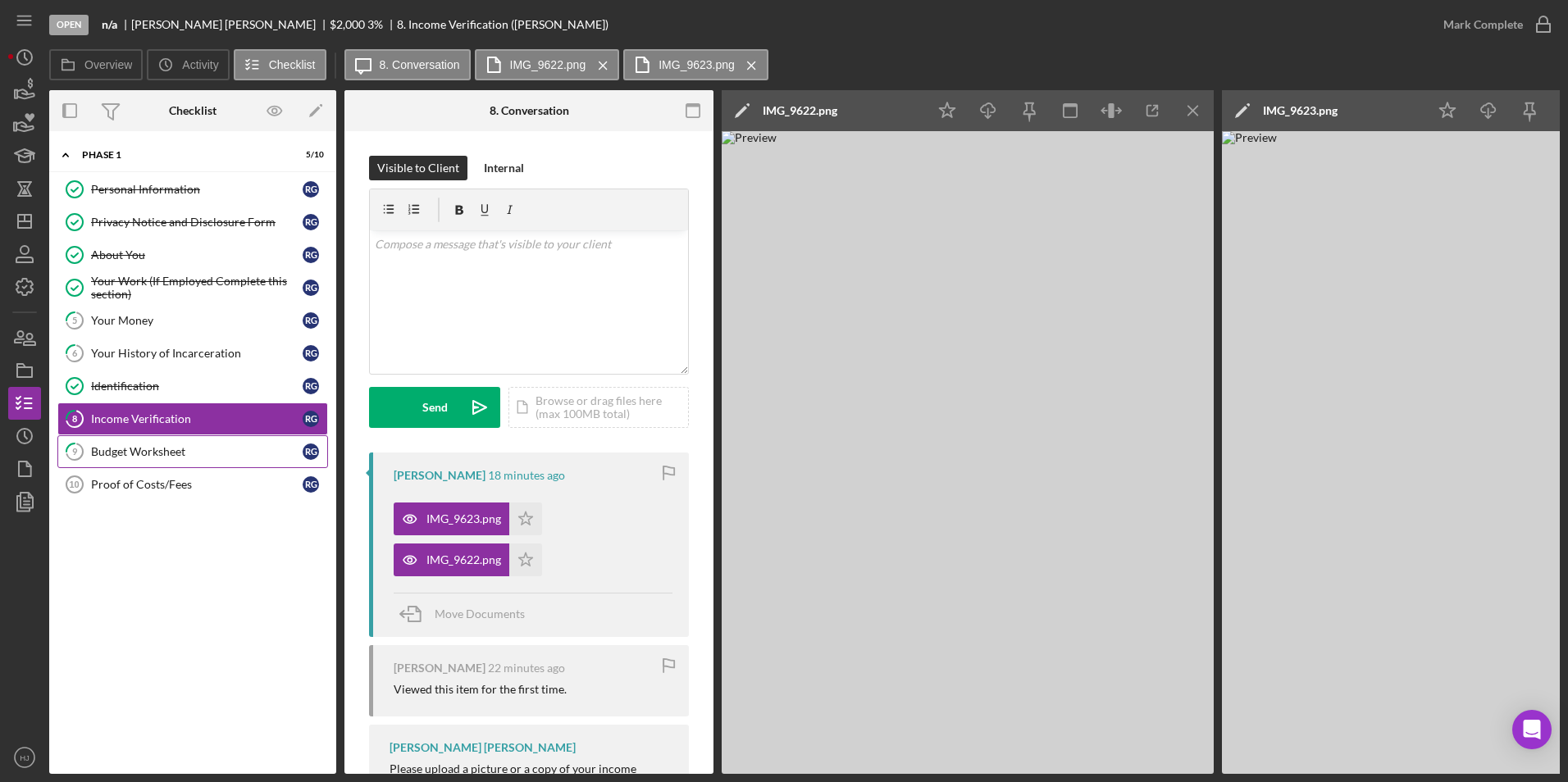
click at [193, 457] on div "Budget Worksheet" at bounding box center [196, 451] width 211 height 13
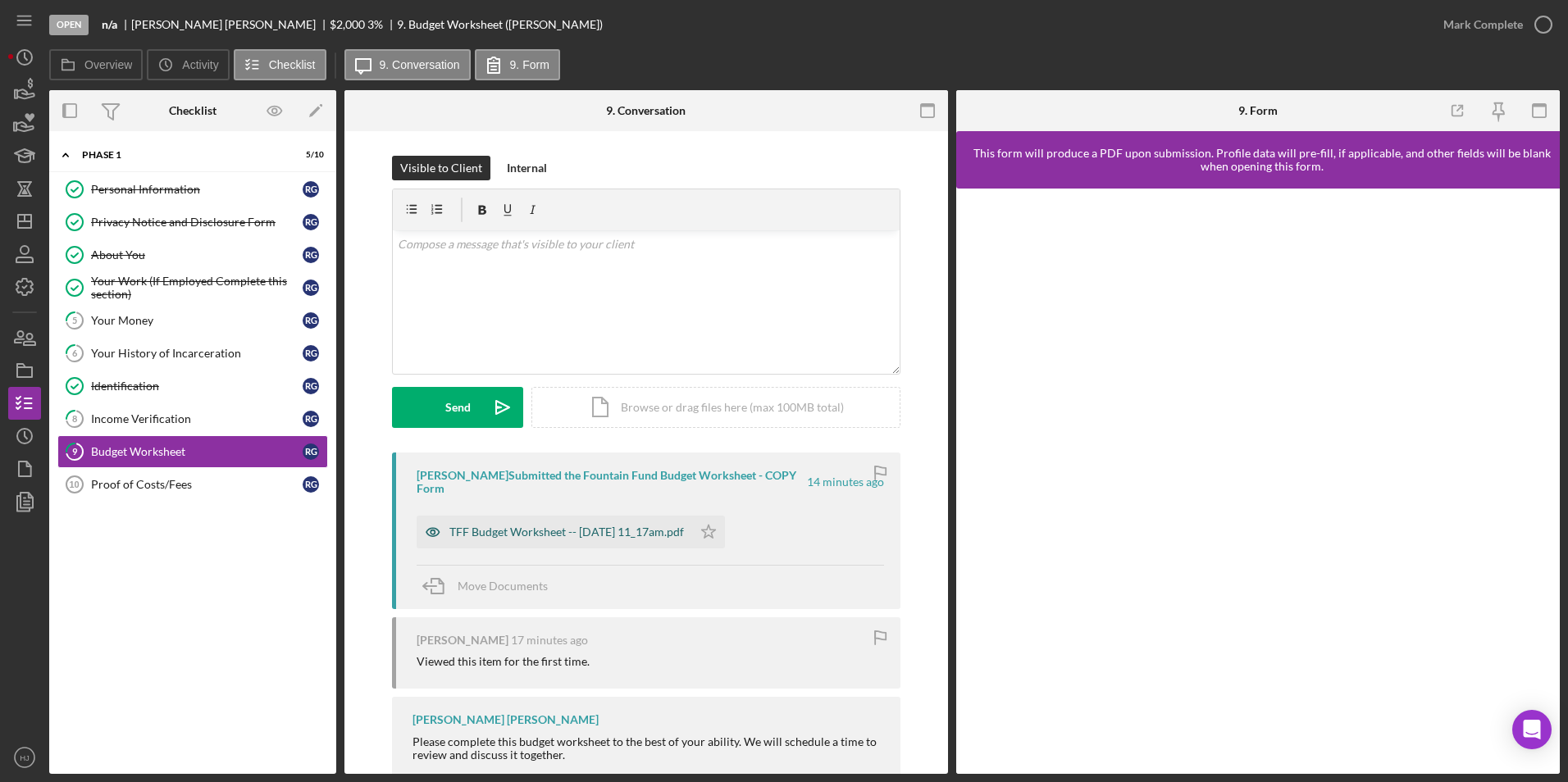
click at [555, 539] on div "TFF Budget Worksheet -- [DATE] 11_17am.pdf" at bounding box center [554, 532] width 276 height 33
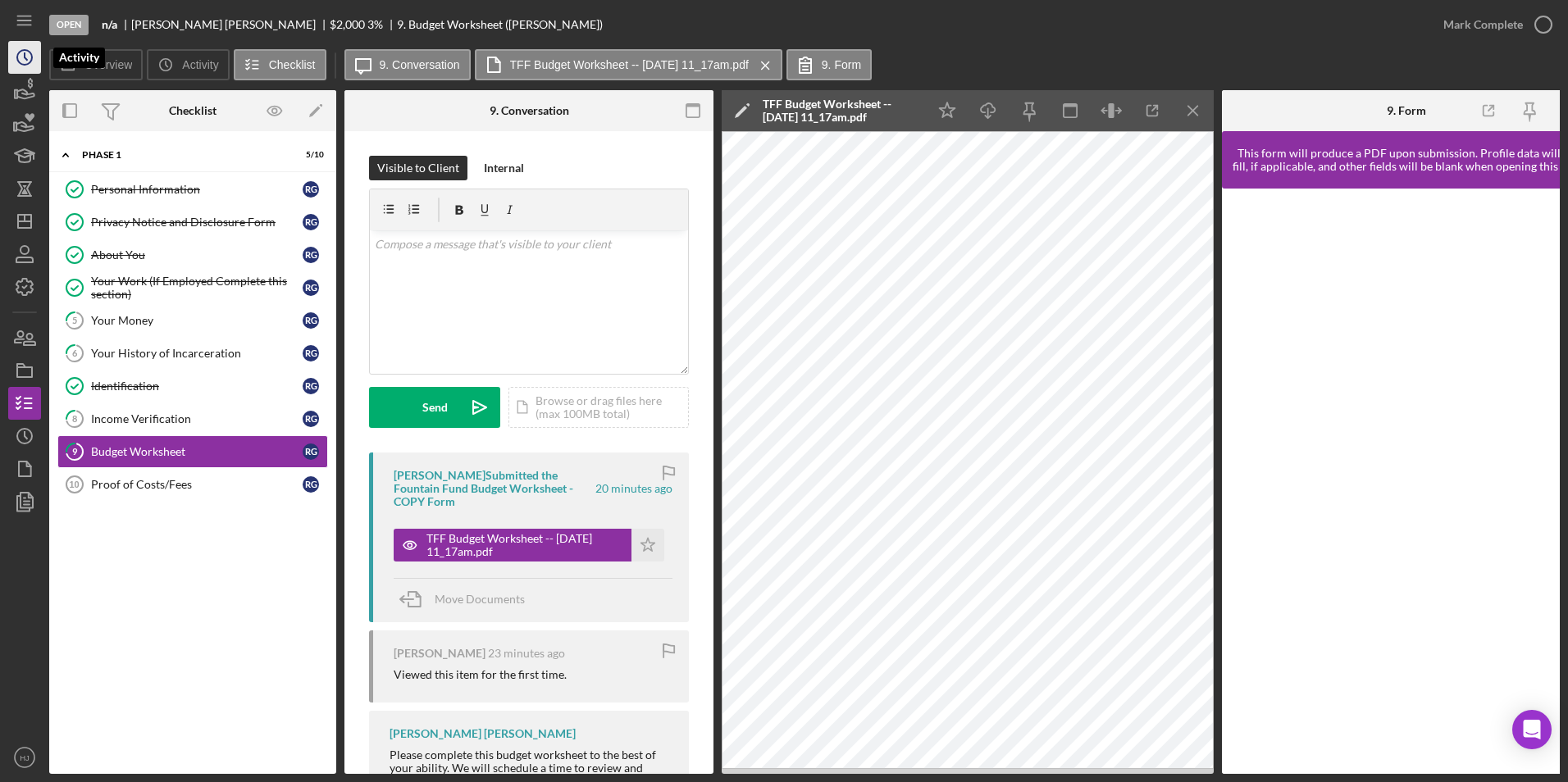
click at [22, 61] on icon "Icon/History" at bounding box center [24, 57] width 41 height 41
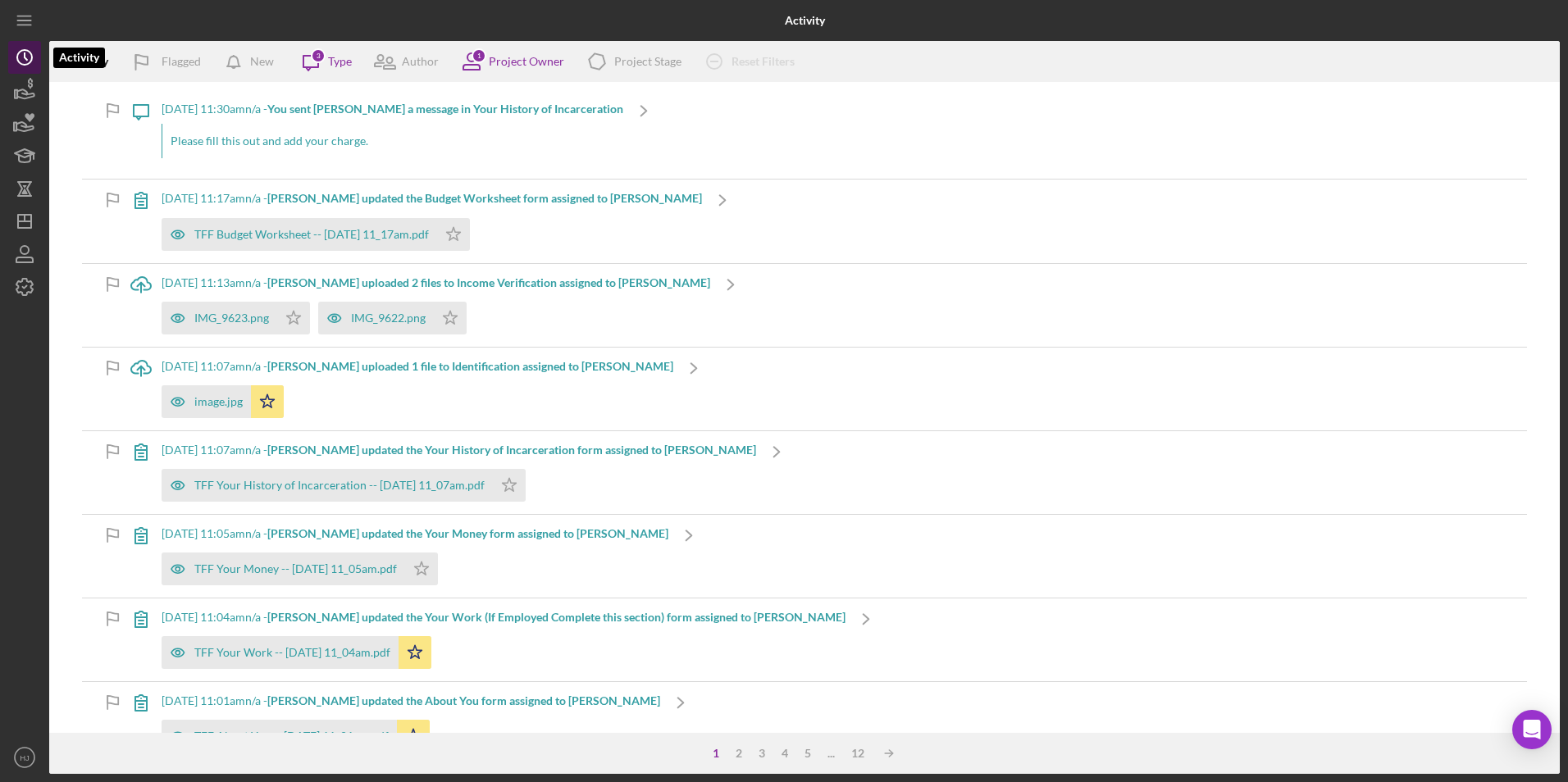
click at [29, 59] on icon "Icon/History" at bounding box center [24, 57] width 41 height 41
click at [21, 82] on icon "button" at bounding box center [24, 90] width 41 height 41
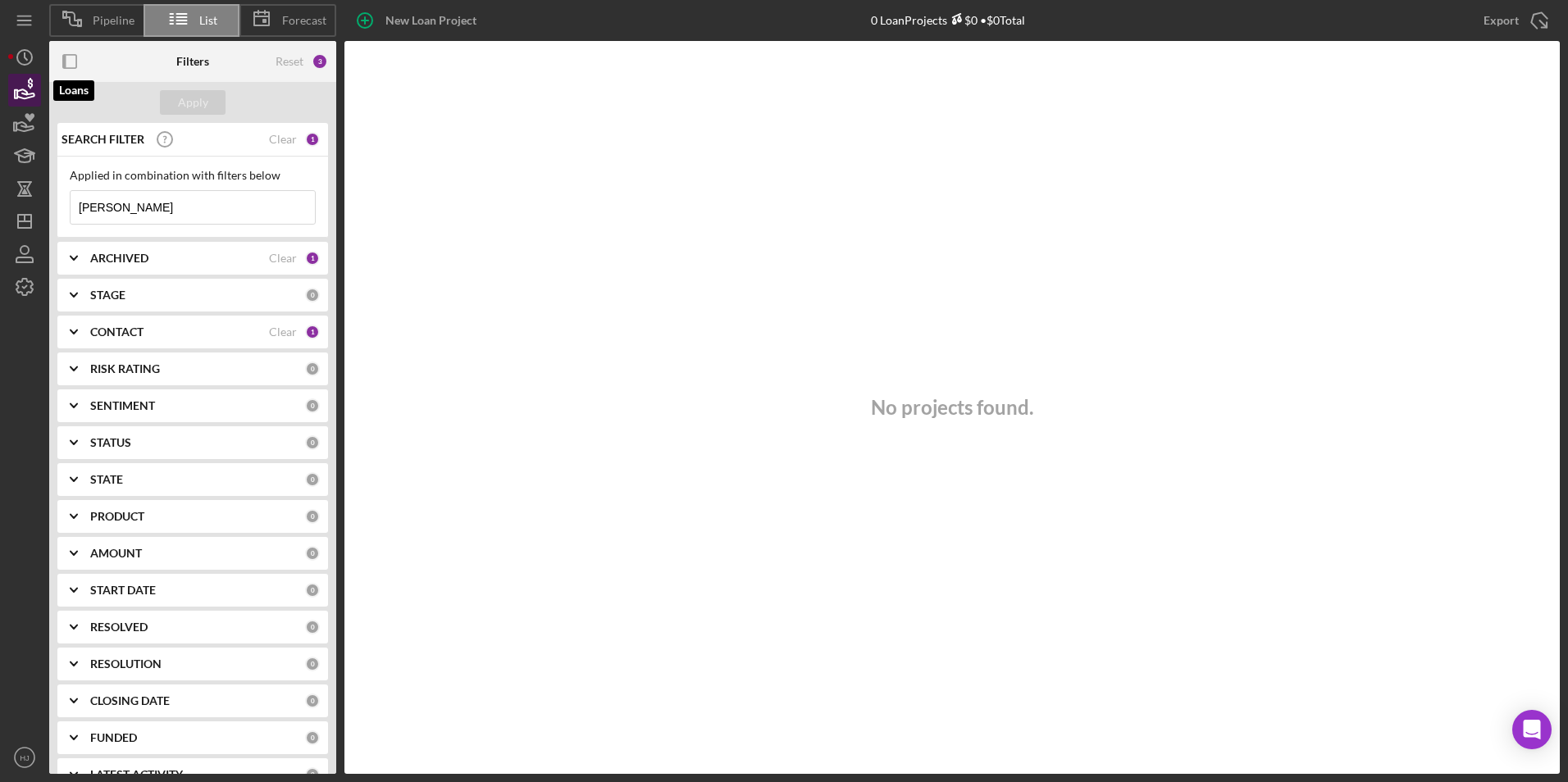
click at [18, 82] on icon "button" at bounding box center [24, 90] width 41 height 41
click at [161, 207] on input "[PERSON_NAME]" at bounding box center [192, 208] width 244 height 33
click at [292, 139] on div "SEARCH FILTER Clear 1" at bounding box center [189, 139] width 263 height 41
click at [289, 139] on div "Clear" at bounding box center [283, 139] width 27 height 13
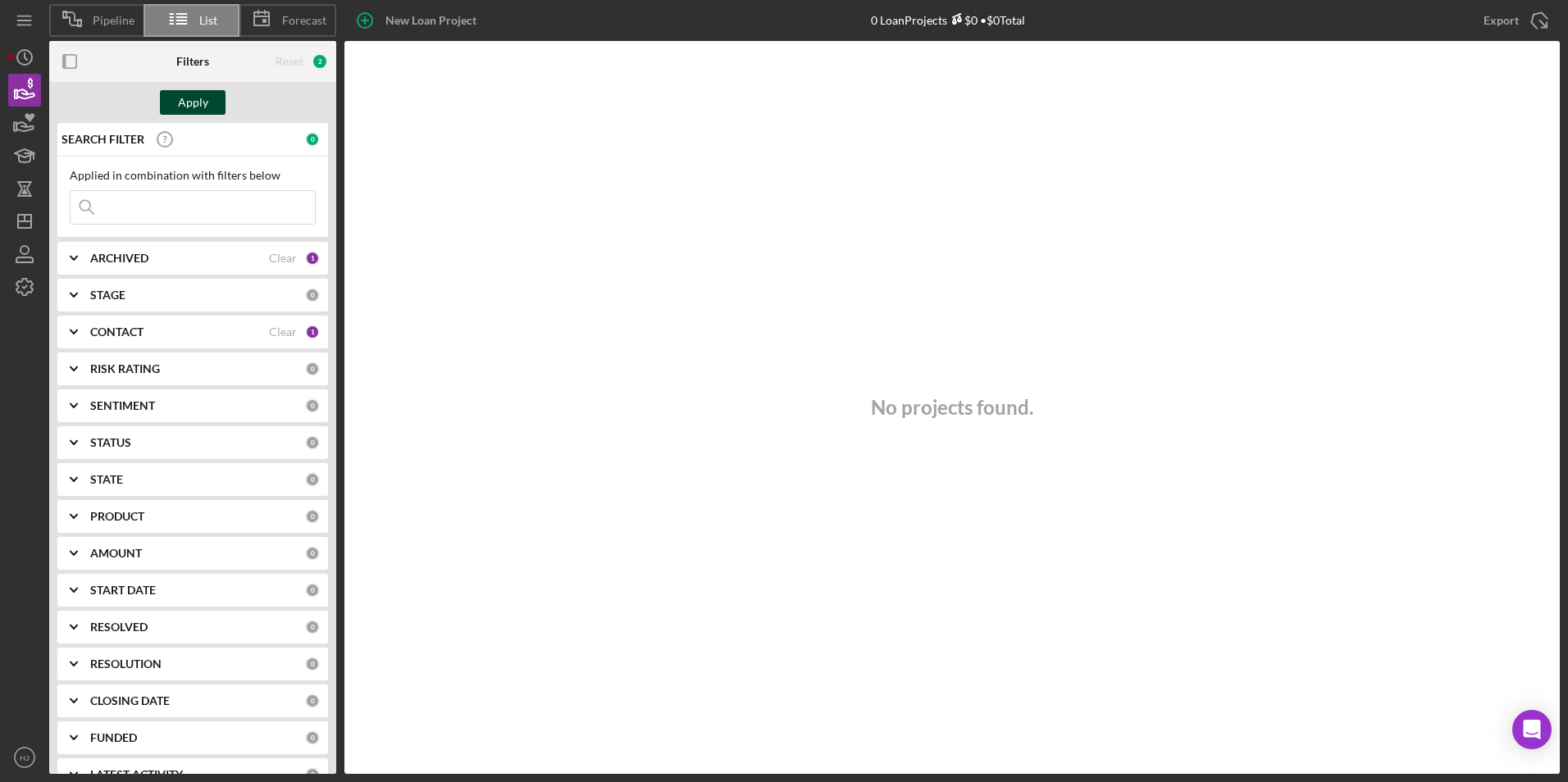
click at [187, 102] on div "Apply" at bounding box center [192, 103] width 30 height 25
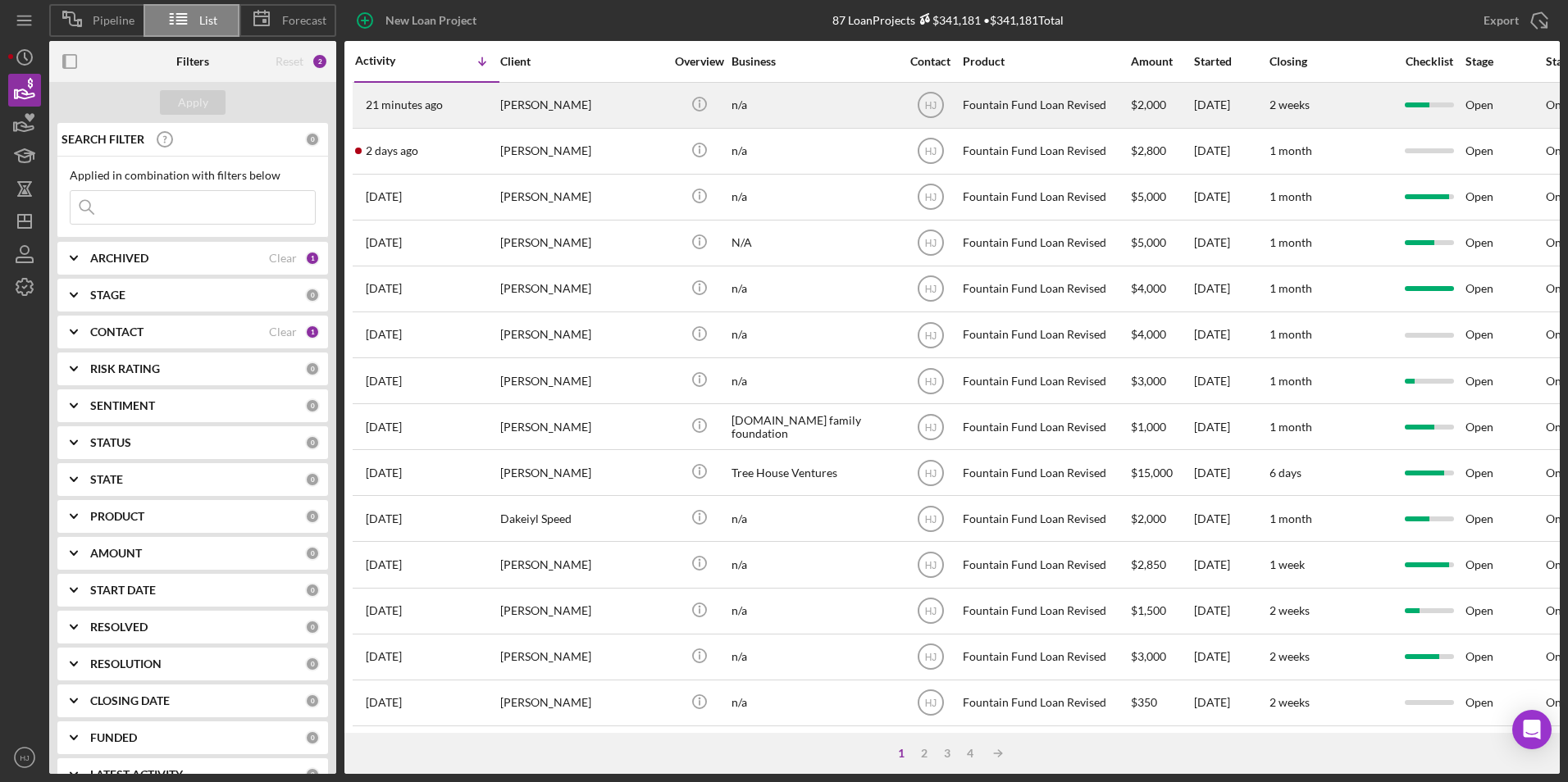
click at [548, 106] on div "[PERSON_NAME]" at bounding box center [581, 104] width 164 height 43
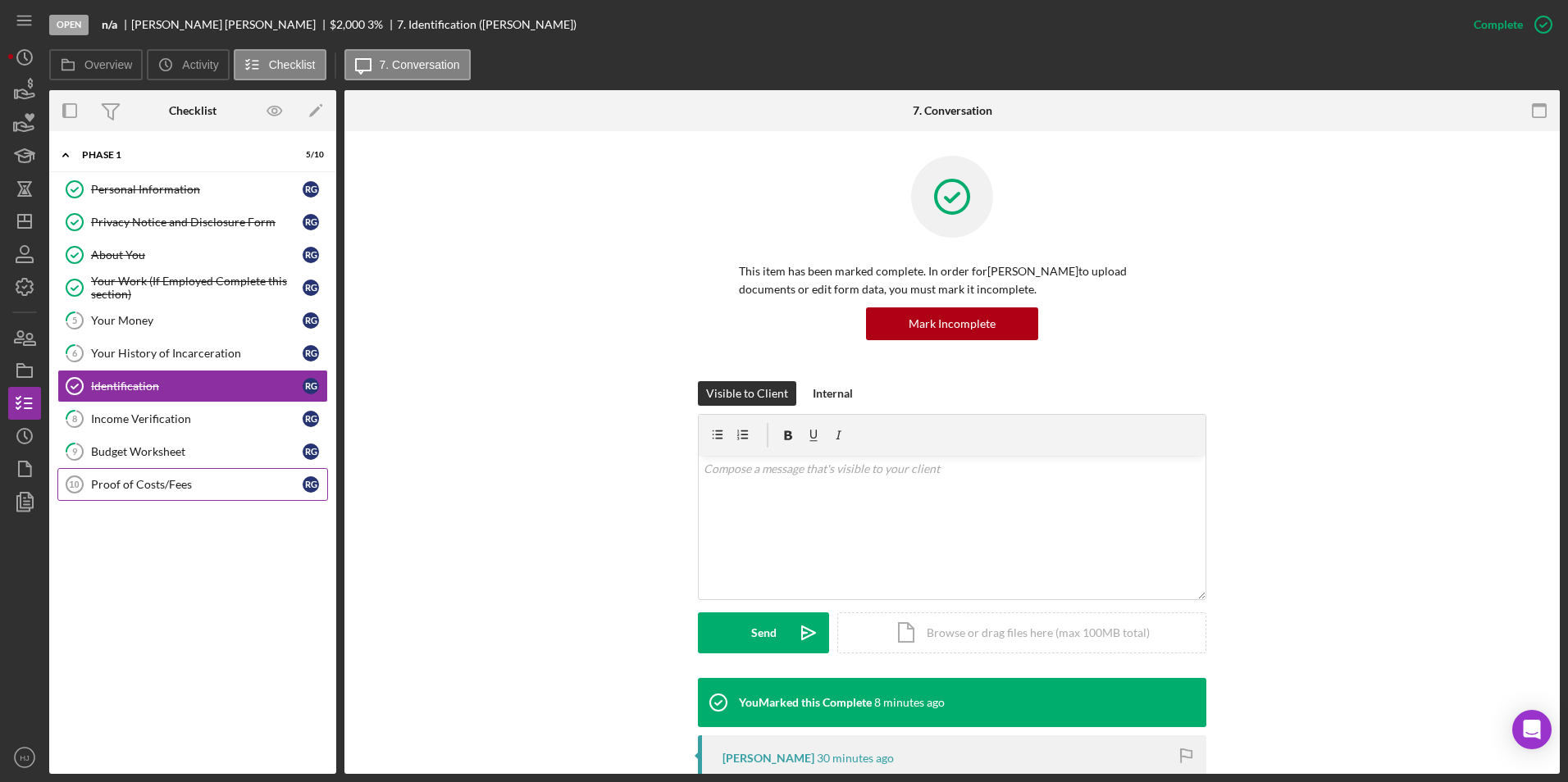
click at [155, 480] on div "Proof of Costs/Fees" at bounding box center [196, 484] width 211 height 13
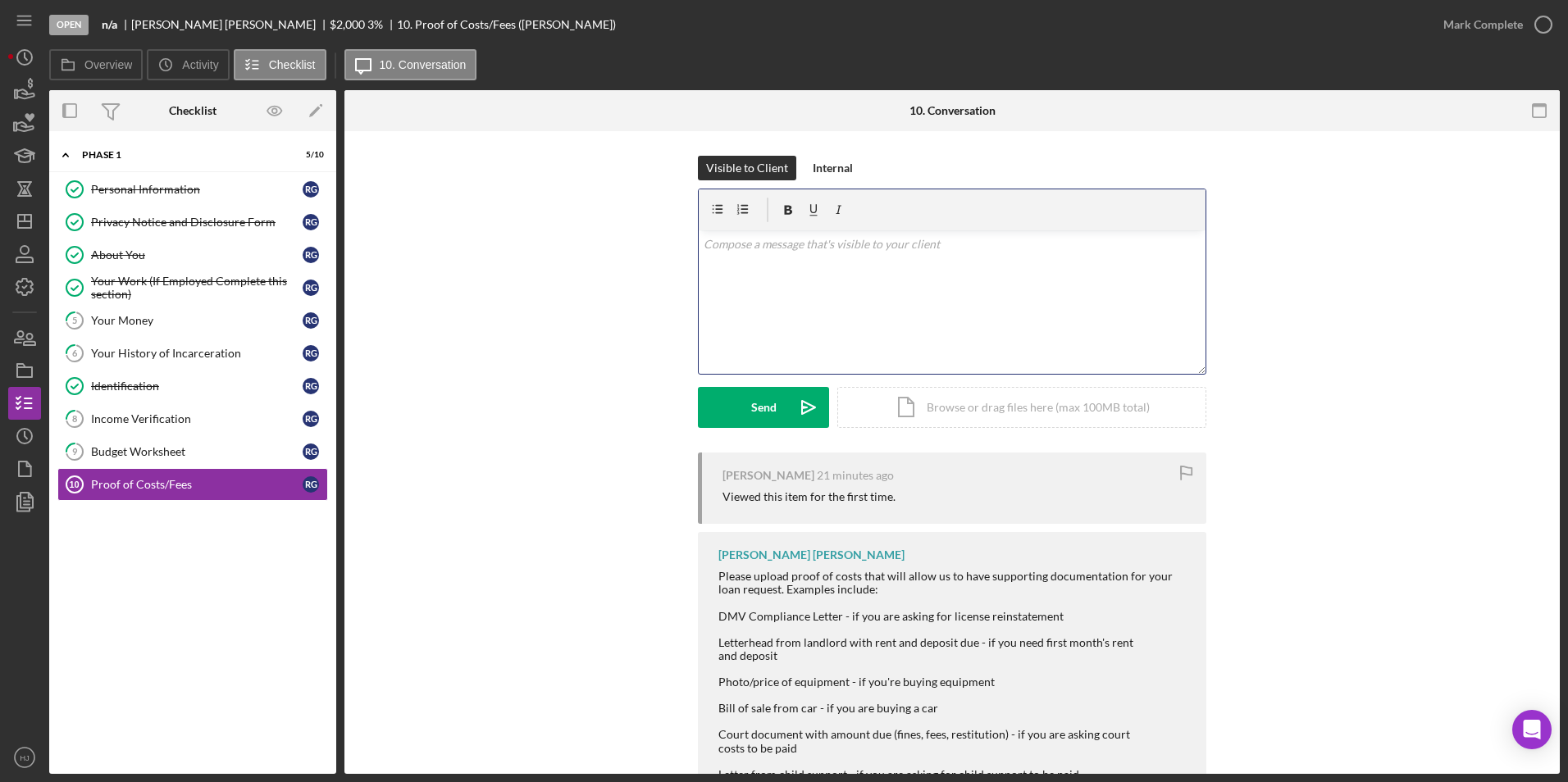
click at [813, 323] on div "v Color teal Color pink Remove color Add row above Add row below Add column bef…" at bounding box center [952, 302] width 507 height 144
click at [789, 247] on p "Do you have a incoice or bill?" at bounding box center [952, 244] width 498 height 18
click at [725, 421] on button "Send Icon/icon-invite-send" at bounding box center [762, 407] width 131 height 41
